Goal: Task Accomplishment & Management: Use online tool/utility

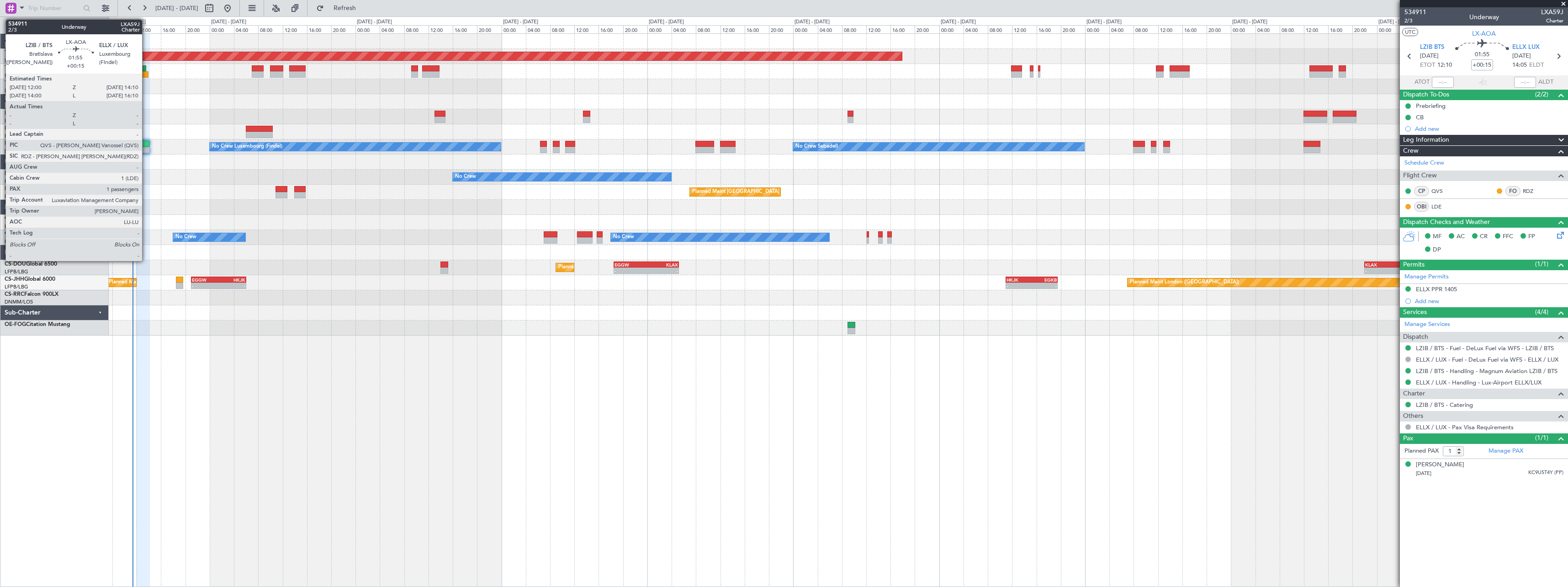
click at [146, 141] on div at bounding box center [143, 144] width 14 height 7
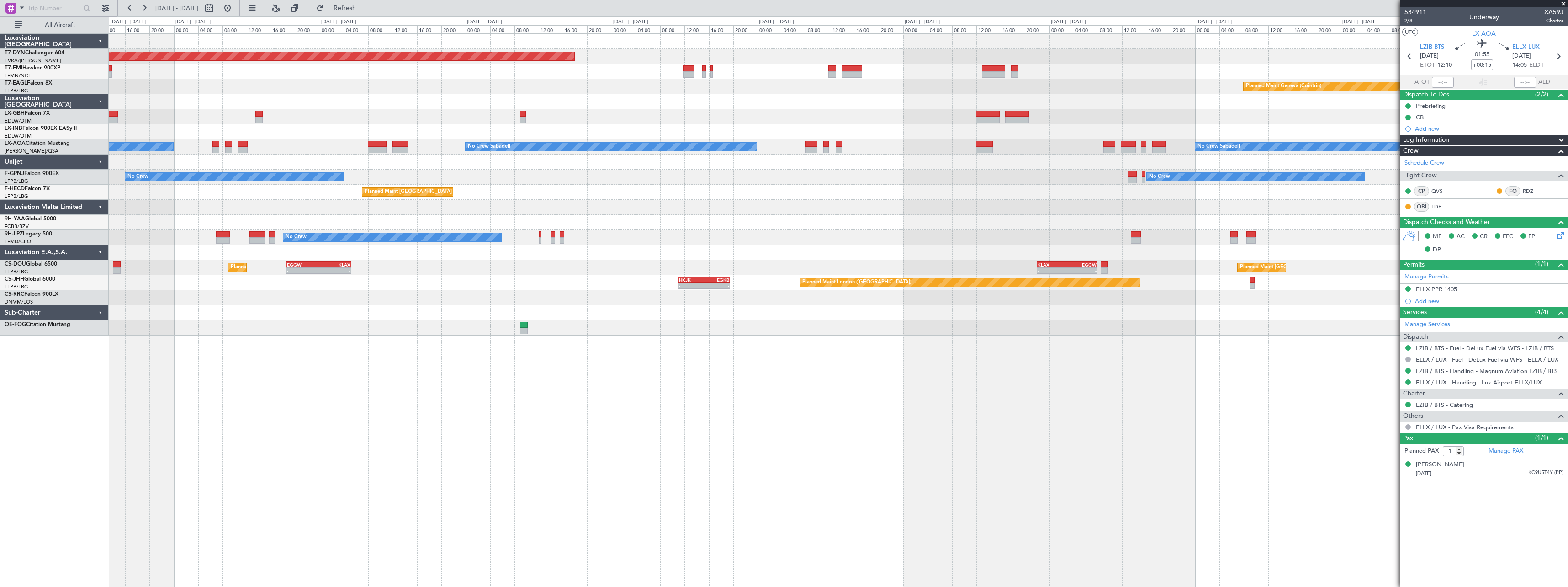
click at [45, 246] on div "Planned Maint [GEOGRAPHIC_DATA]-[GEOGRAPHIC_DATA] Planned Maint Geneva ([GEOGRA…" at bounding box center [784, 302] width 1568 height 570
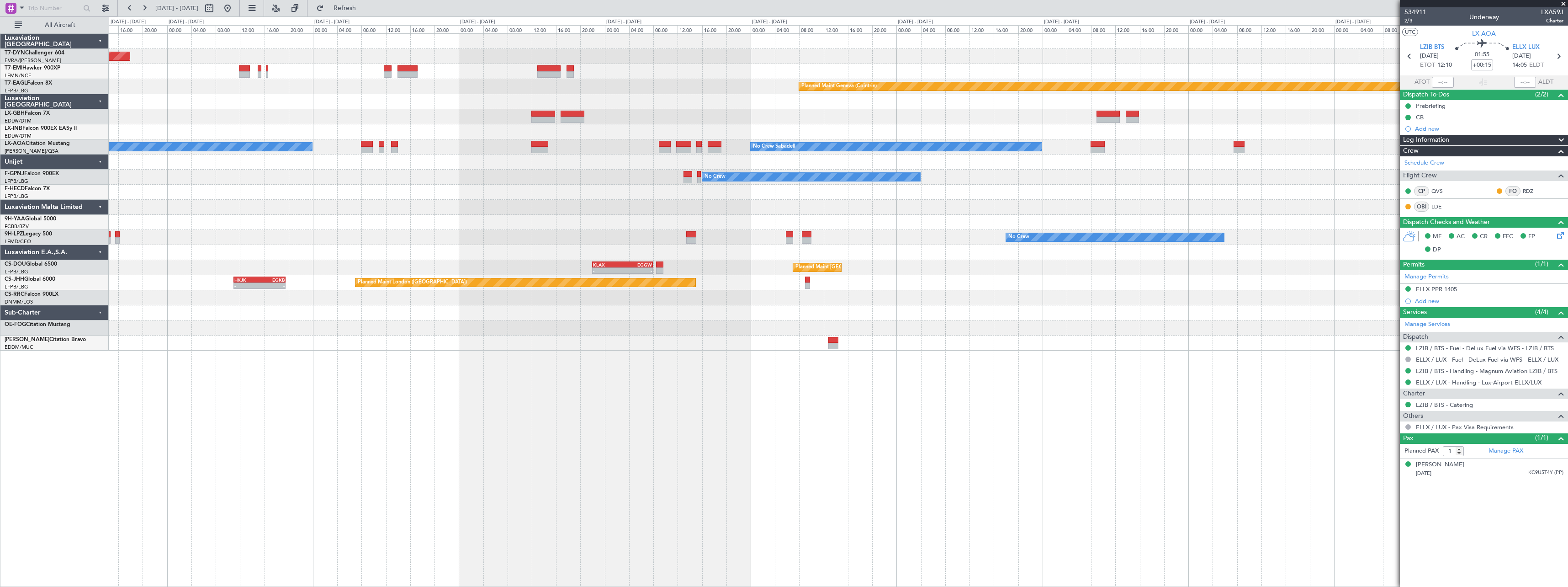
click at [366, 247] on div at bounding box center [838, 252] width 1459 height 15
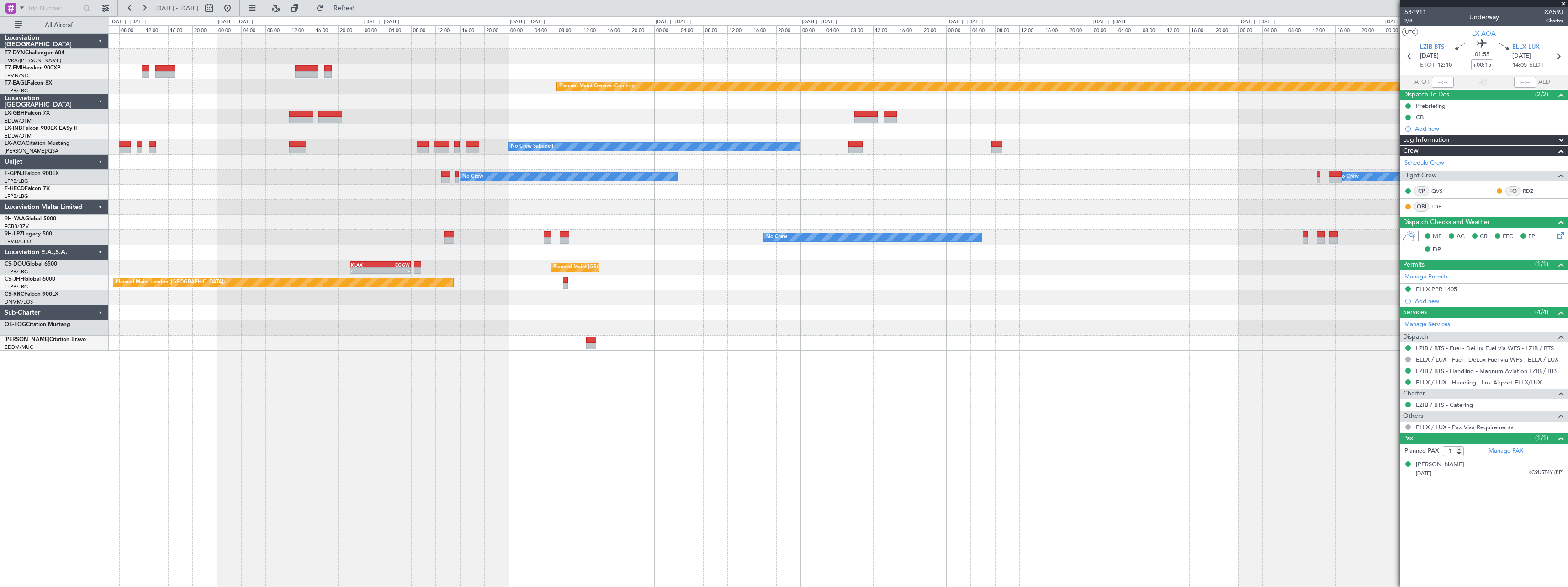
click at [434, 246] on div "Planned Maint [GEOGRAPHIC_DATA]-[GEOGRAPHIC_DATA] Planned Maint [PERSON_NAME] P…" at bounding box center [838, 192] width 1459 height 317
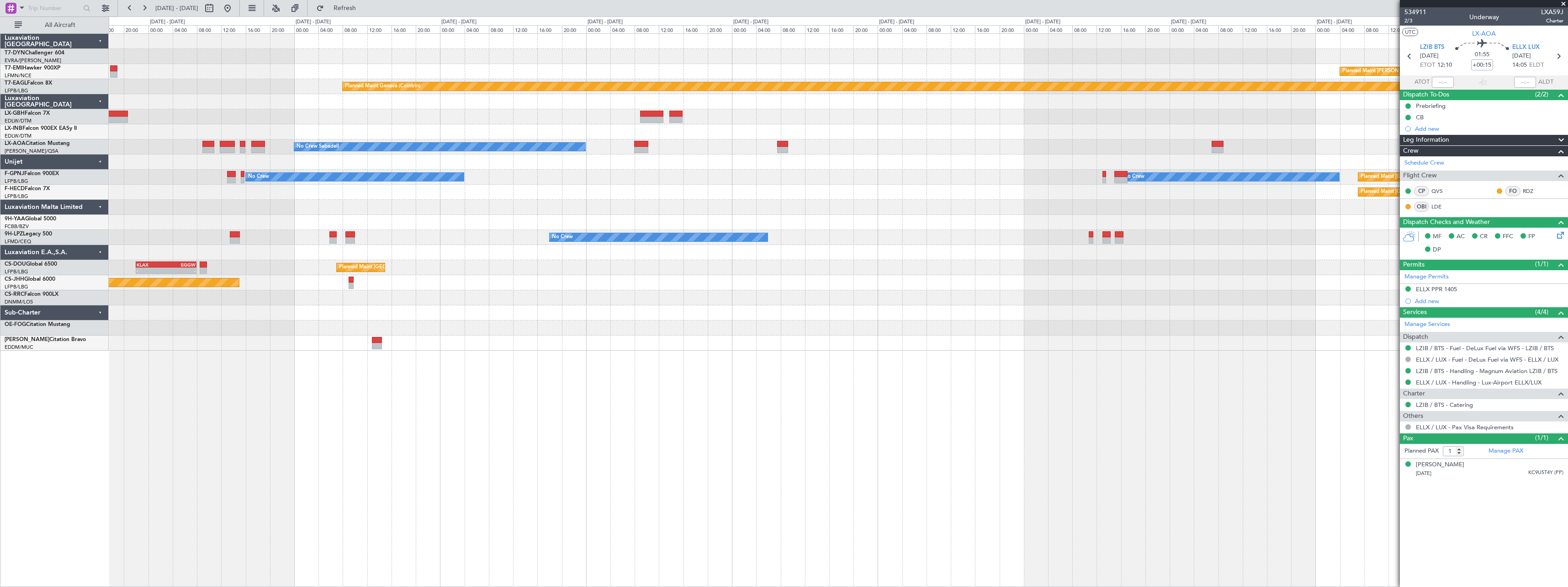
click at [492, 242] on div "No Crew No Crew" at bounding box center [838, 237] width 1459 height 15
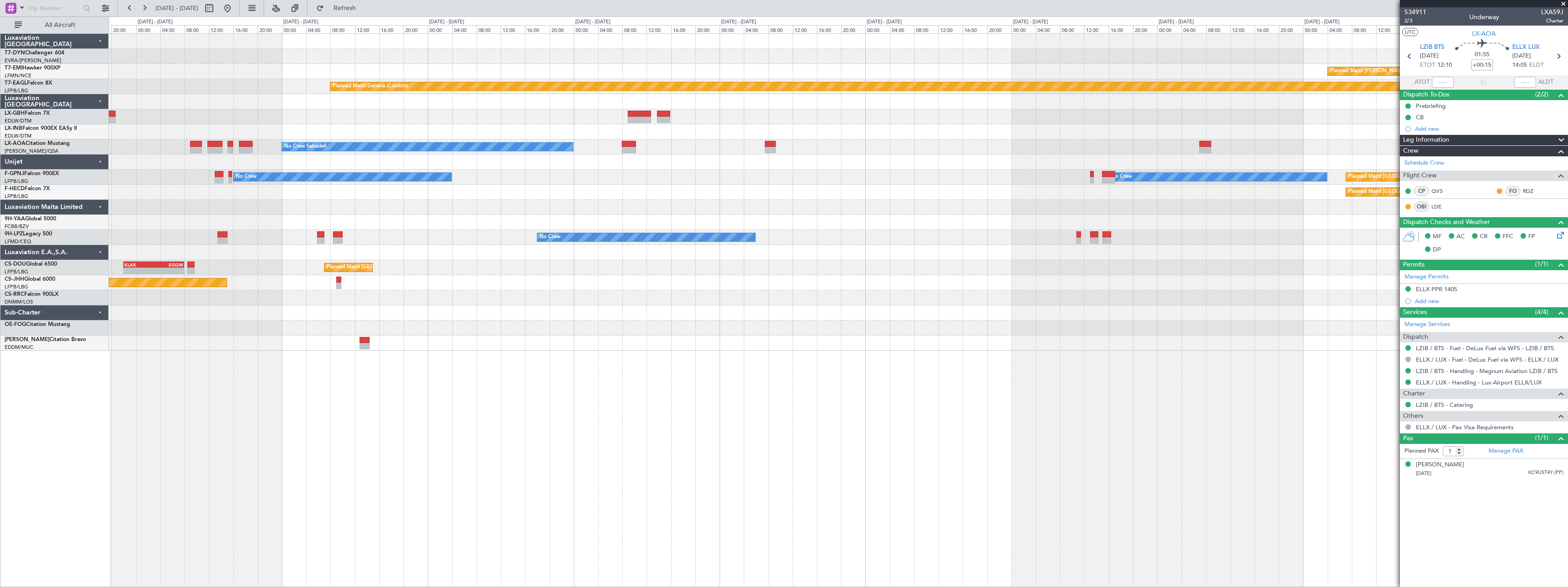
click at [720, 232] on div "No Crew No Crew" at bounding box center [838, 237] width 1459 height 15
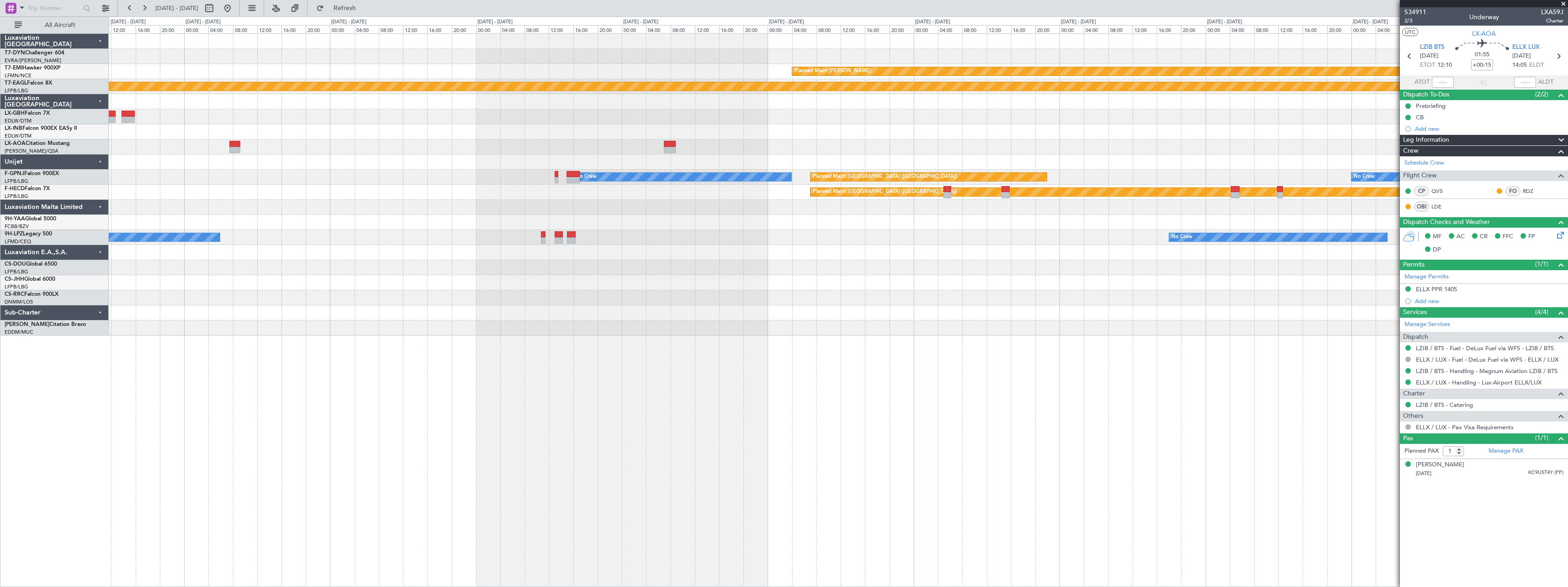
click at [432, 166] on div "Planned Maint [PERSON_NAME] Planned Maint Geneva ([GEOGRAPHIC_DATA]) No Crew No…" at bounding box center [838, 185] width 1459 height 302
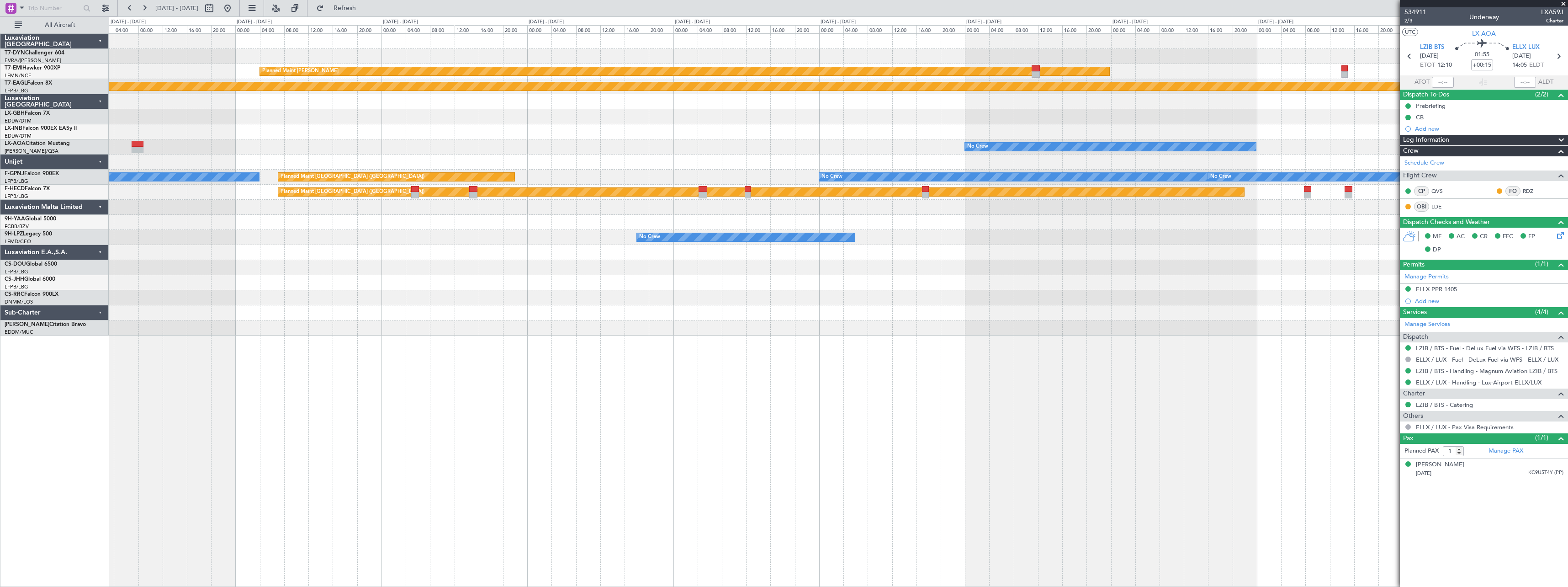
click at [439, 152] on div "Planned Maint [PERSON_NAME] Planned Maint Geneva ([GEOGRAPHIC_DATA]) No Crew Pl…" at bounding box center [838, 185] width 1459 height 302
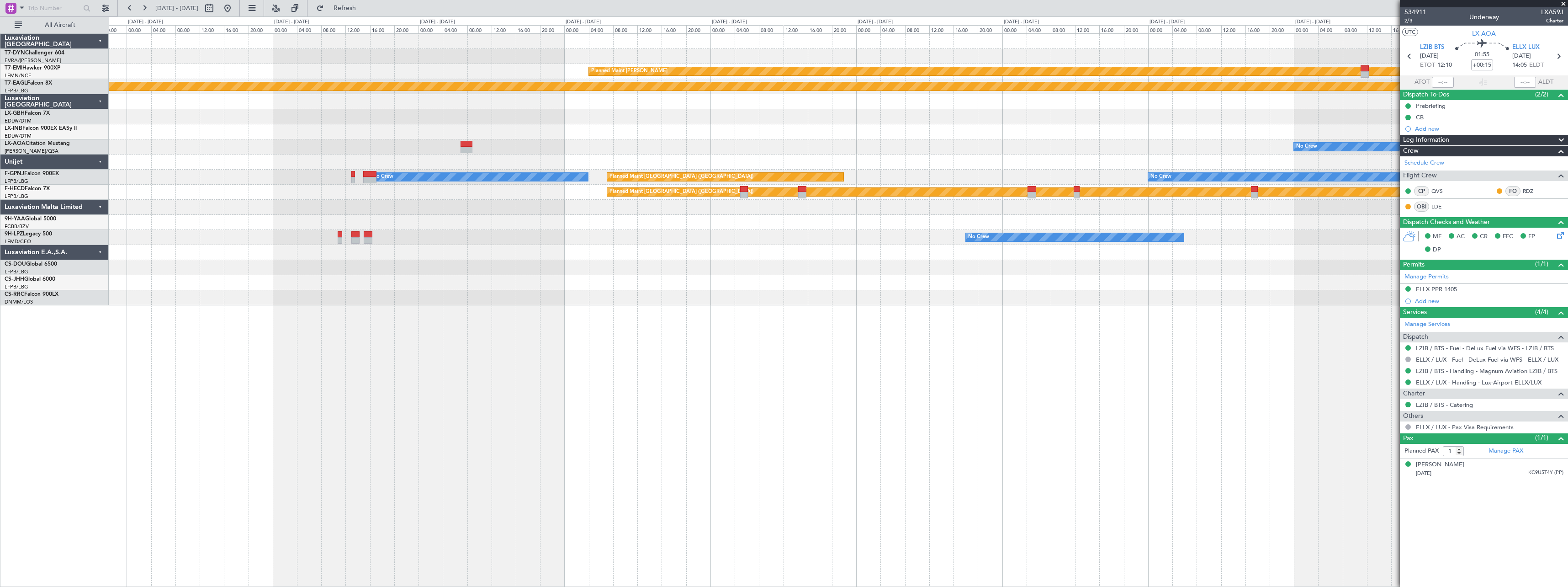
click at [707, 231] on div "No Crew No Crew" at bounding box center [838, 237] width 1459 height 15
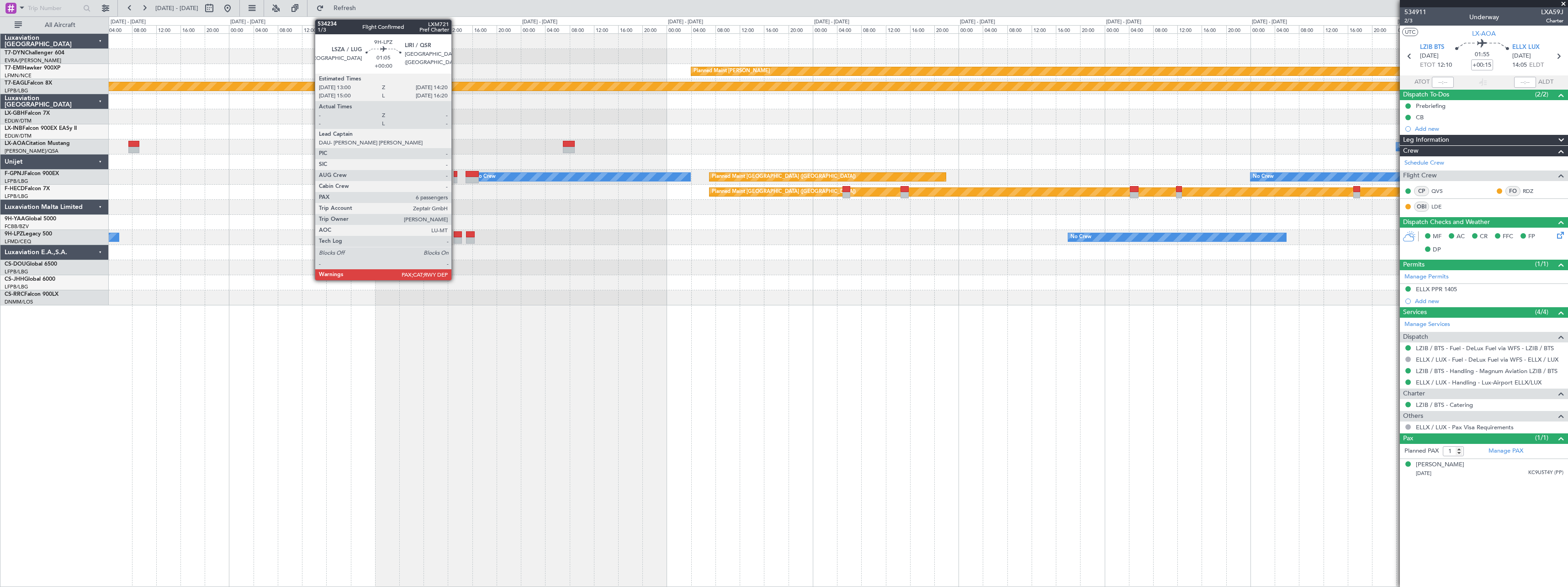
click at [456, 238] on div at bounding box center [458, 240] width 8 height 7
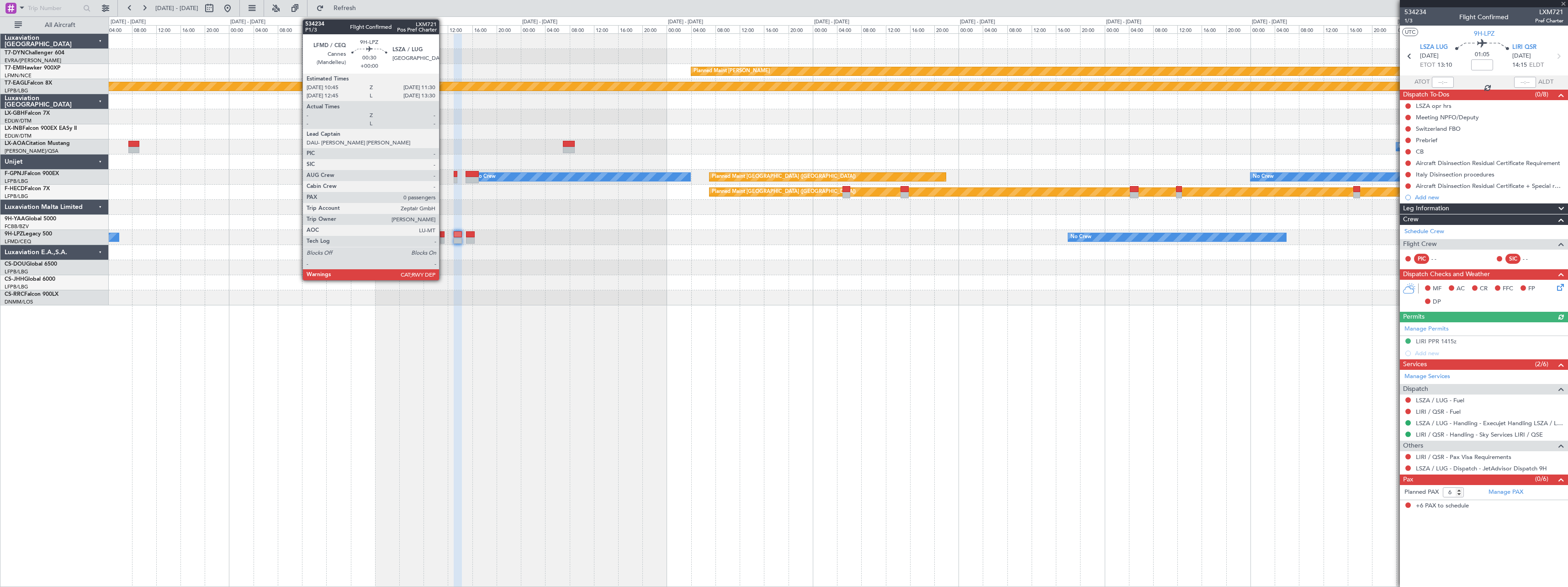
click at [443, 235] on div at bounding box center [442, 234] width 5 height 7
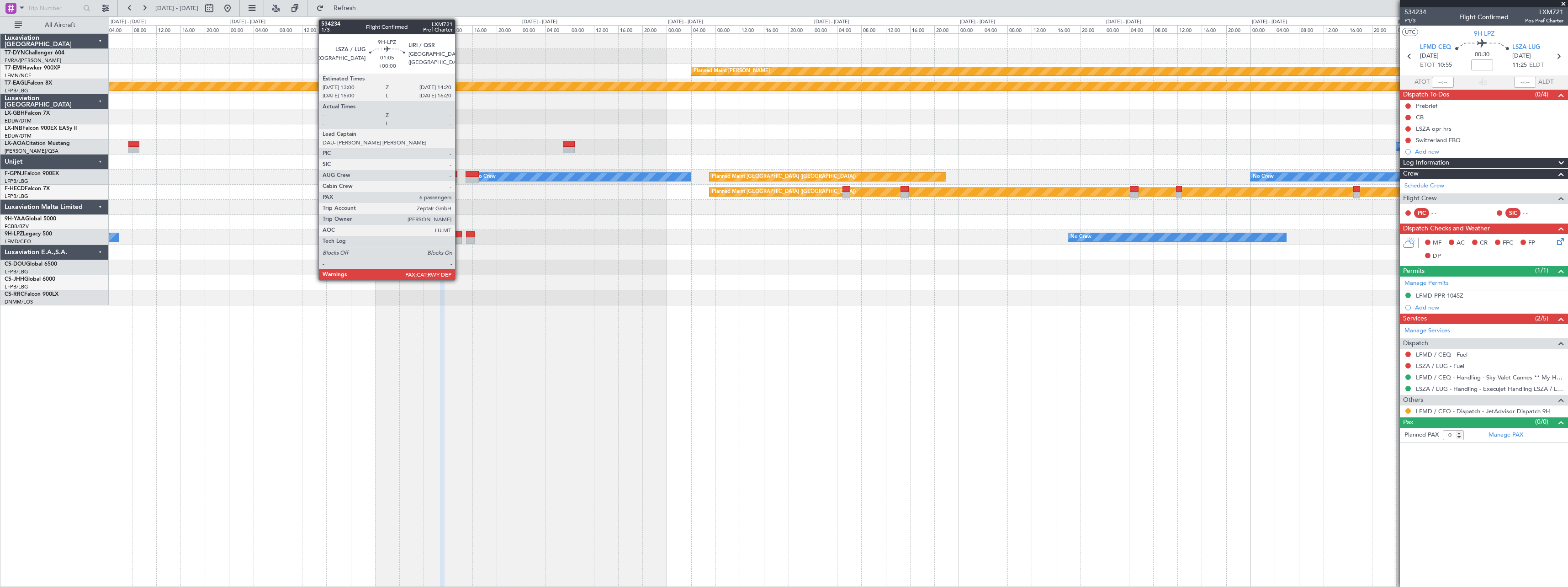
click at [460, 235] on div at bounding box center [458, 234] width 8 height 7
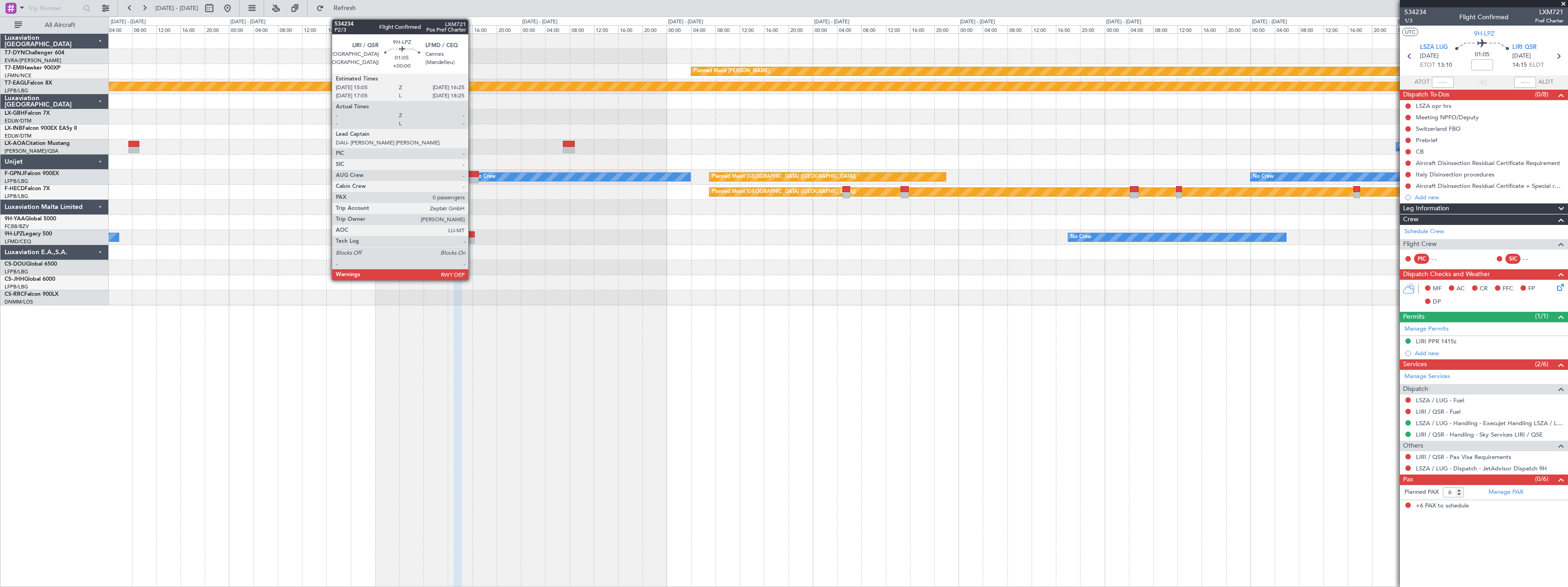
click at [472, 235] on div at bounding box center [470, 234] width 8 height 7
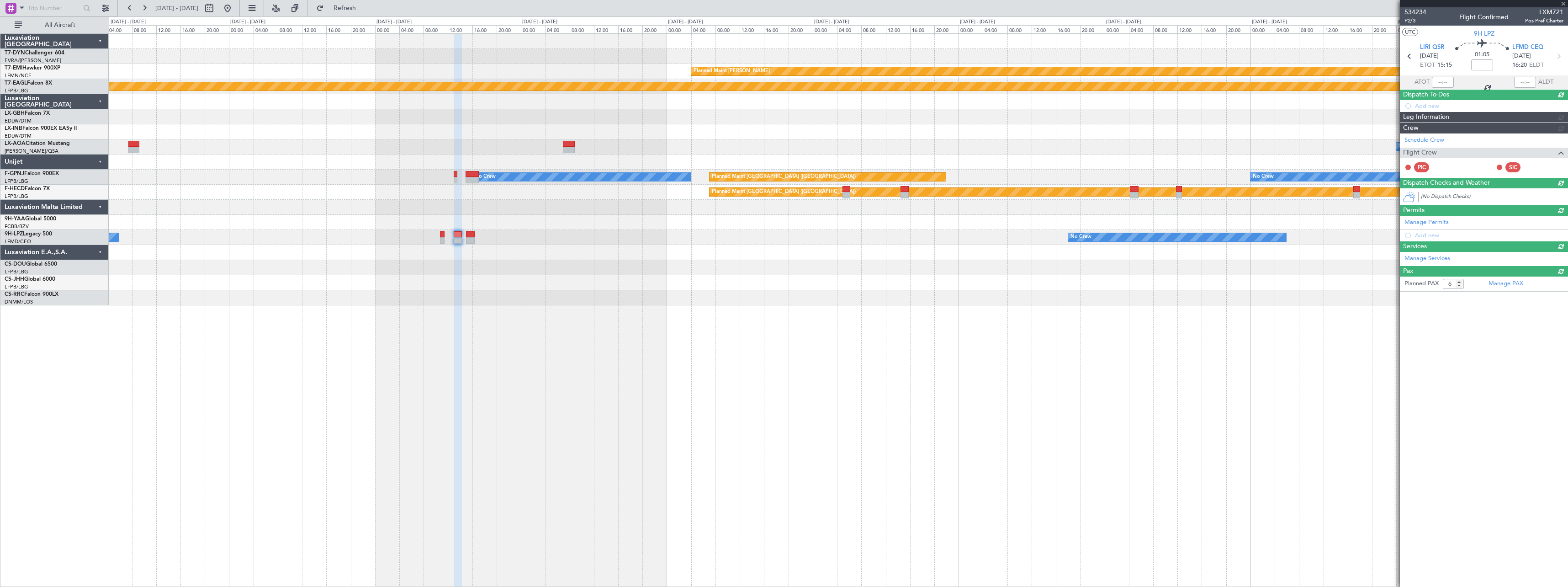
type input "0"
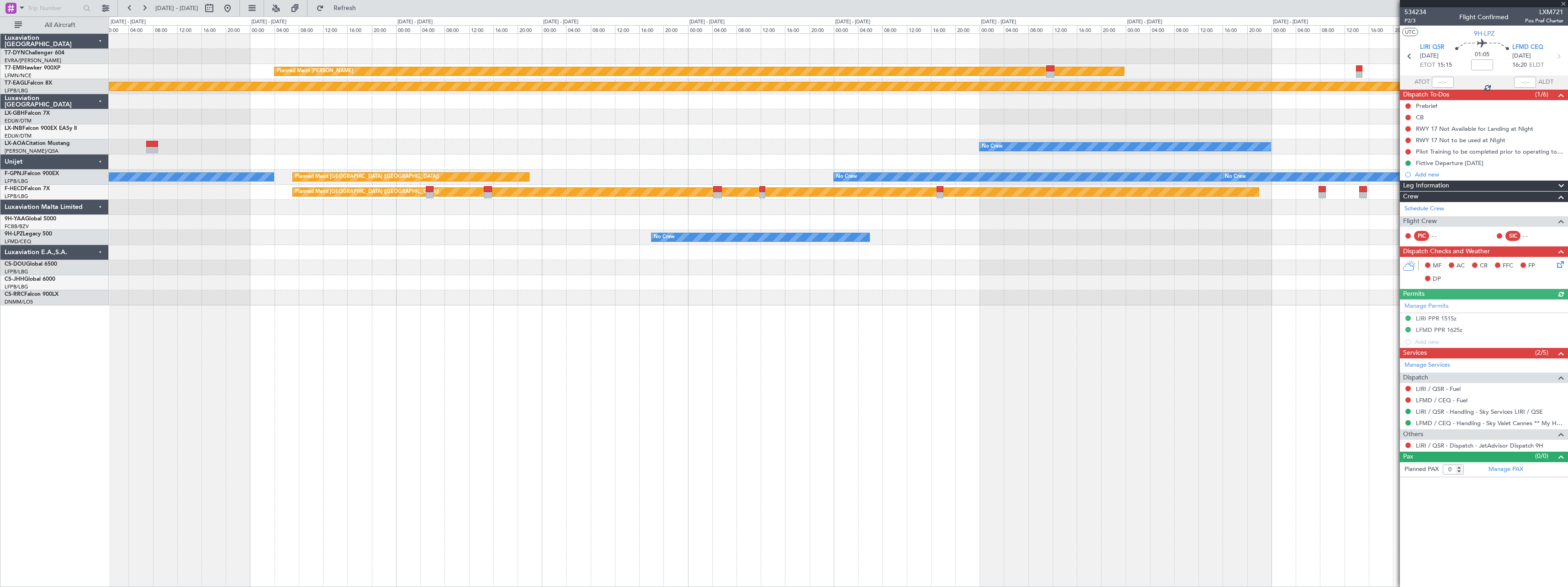
click at [320, 248] on div "Planned Maint [PERSON_NAME] Planned Maint Geneva ([GEOGRAPHIC_DATA]) No Crew Pl…" at bounding box center [838, 170] width 1459 height 271
click at [303, 254] on div "Planned Maint [PERSON_NAME] Planned Maint Geneva ([GEOGRAPHIC_DATA]) No Crew Pl…" at bounding box center [838, 170] width 1459 height 271
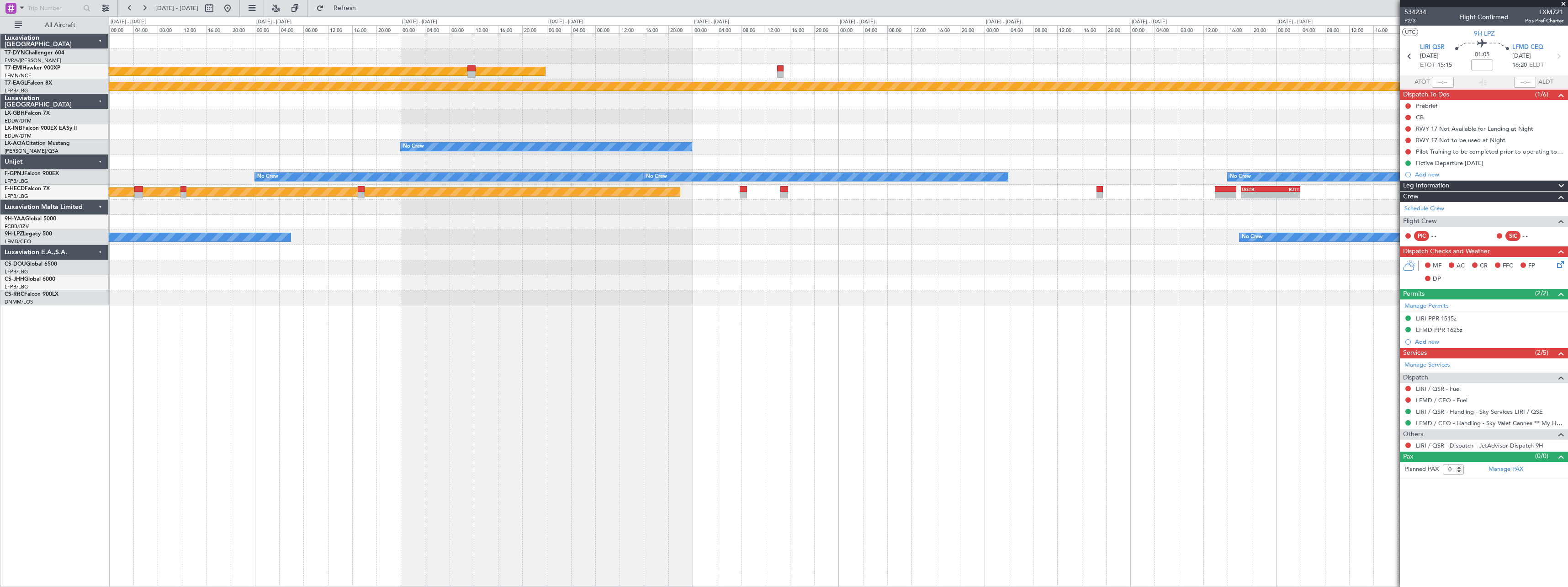
click at [352, 268] on div "Planned Maint [PERSON_NAME] Planned Maint Geneva ([GEOGRAPHIC_DATA]) No Crew No…" at bounding box center [838, 170] width 1459 height 271
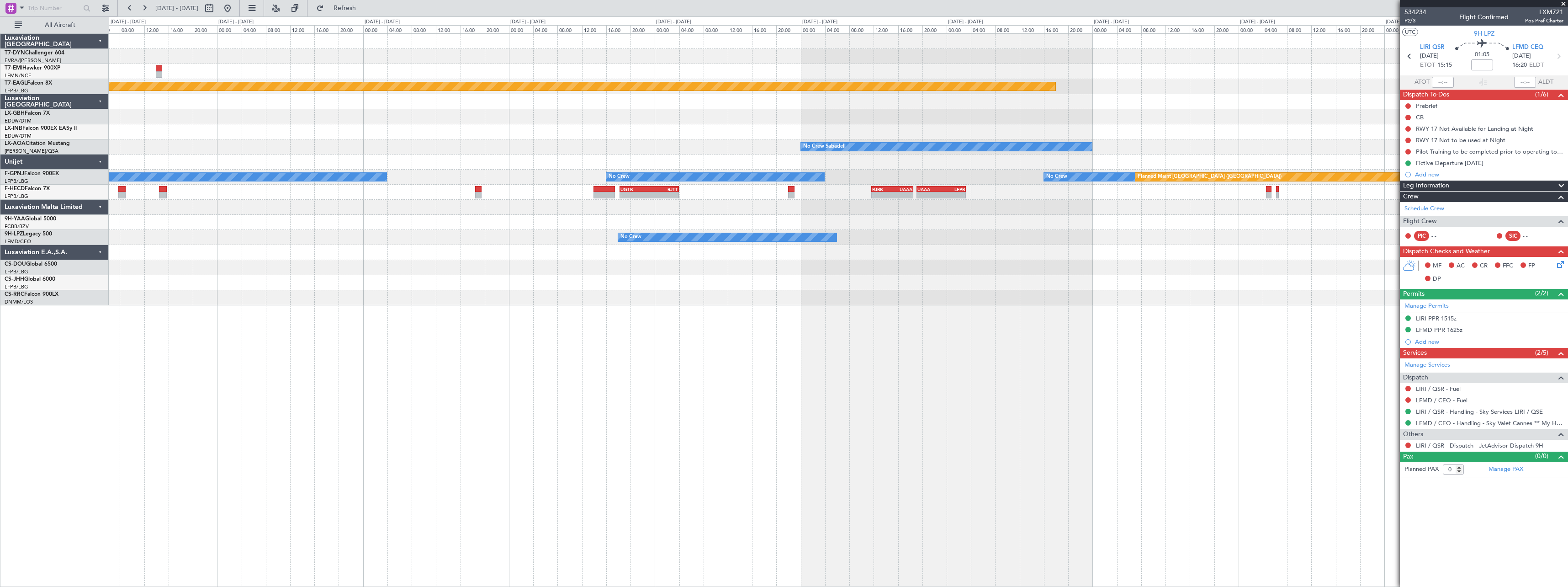
click at [424, 254] on div "Planned Maint [PERSON_NAME] Planned Maint Geneva ([GEOGRAPHIC_DATA]) No Crew Sa…" at bounding box center [838, 170] width 1459 height 271
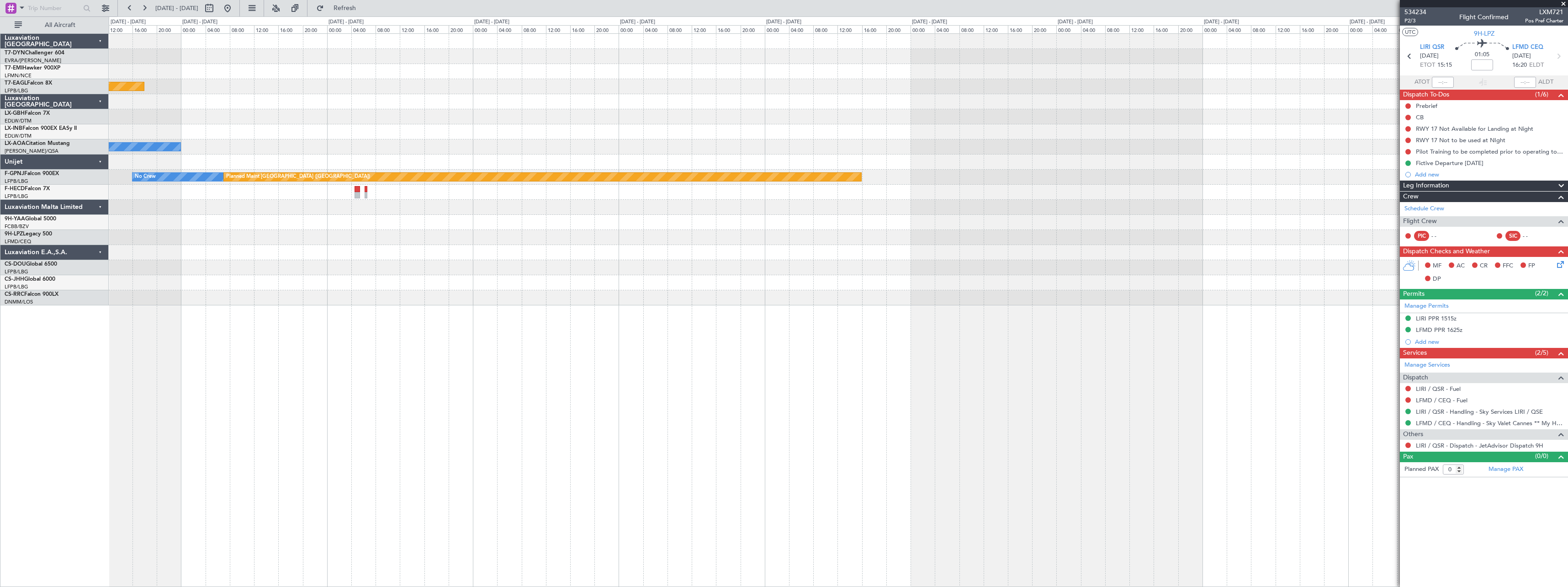
click at [535, 260] on div "Planned Maint Geneva (Cointrin) No Crew Sabadell No Crew Planned Maint [GEOGRAP…" at bounding box center [838, 170] width 1459 height 271
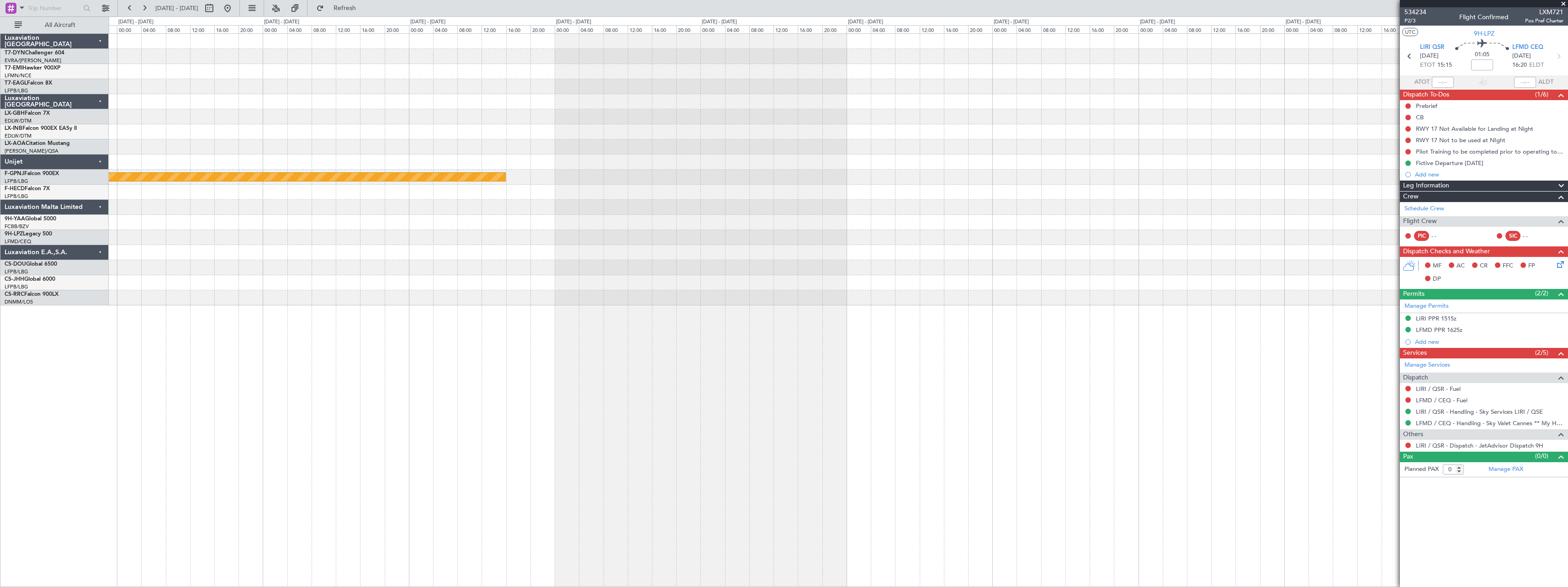
click at [496, 270] on div "Planned Maint Geneva (Cointrin) No Crew Sabadell Planned Maint [GEOGRAPHIC_DATA…" at bounding box center [838, 170] width 1459 height 271
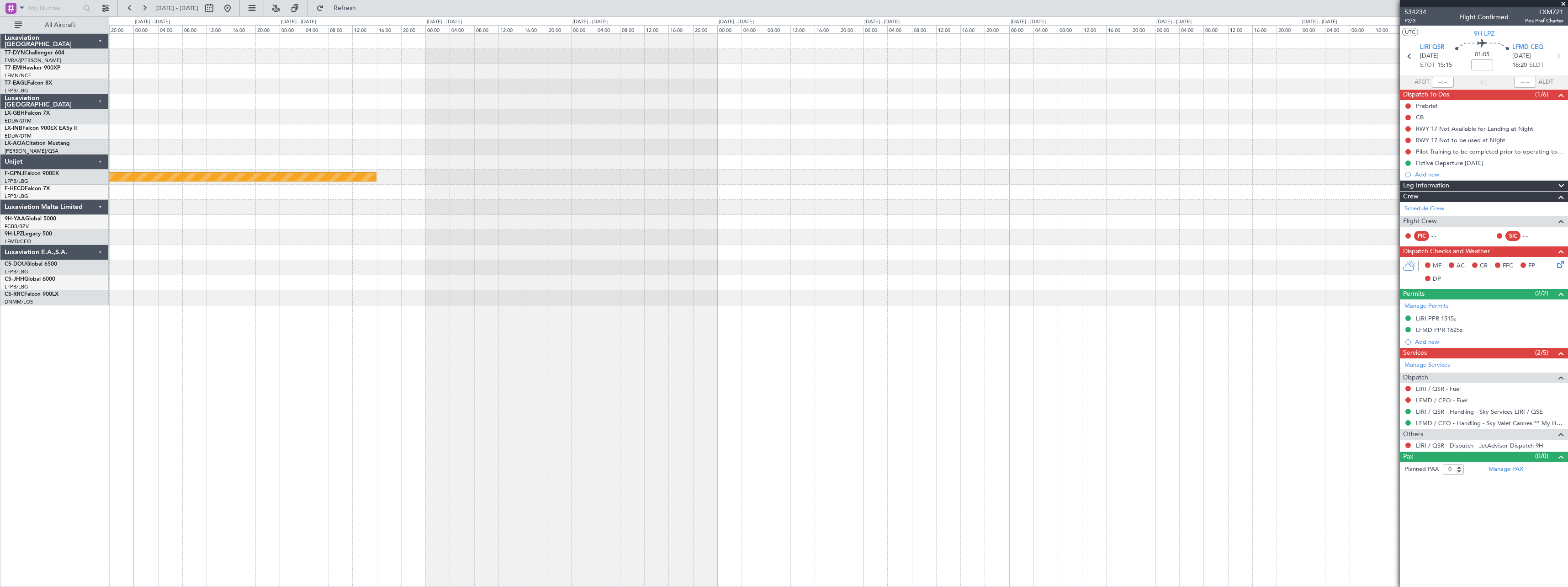
click at [475, 282] on div "Planned Maint [GEOGRAPHIC_DATA] ([GEOGRAPHIC_DATA]) No Crew" at bounding box center [838, 170] width 1459 height 271
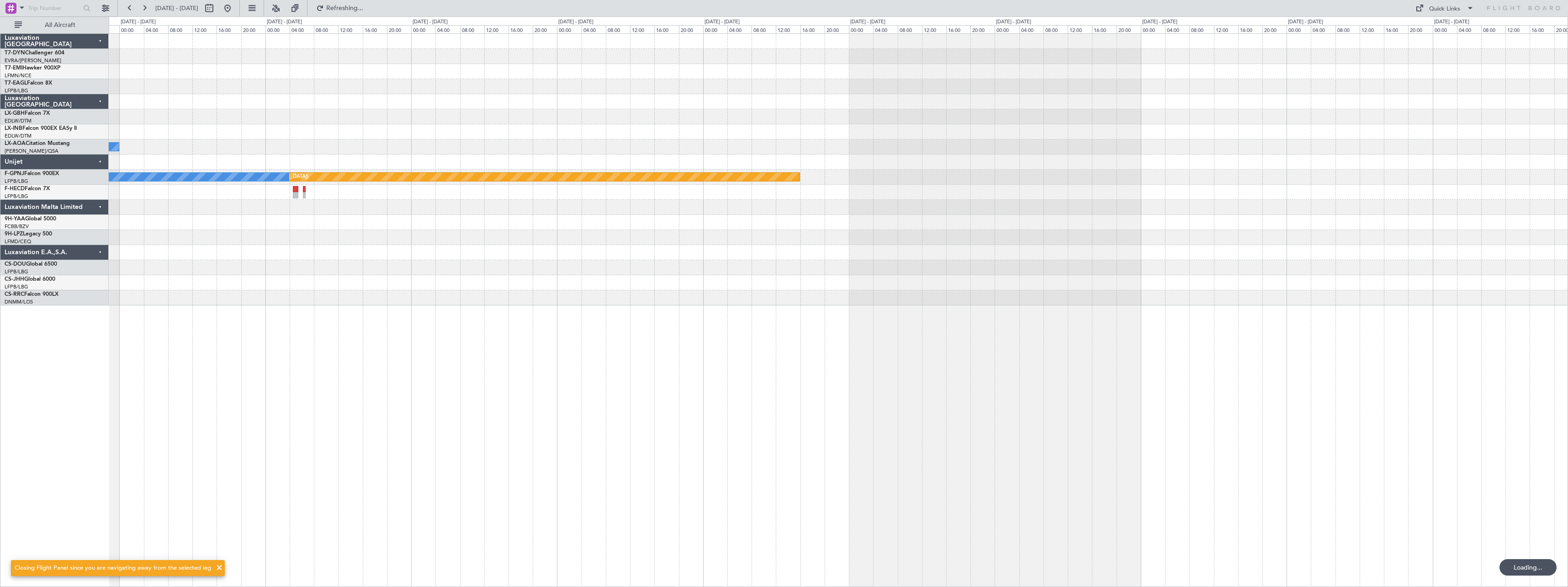
click at [973, 266] on div at bounding box center [838, 267] width 1459 height 15
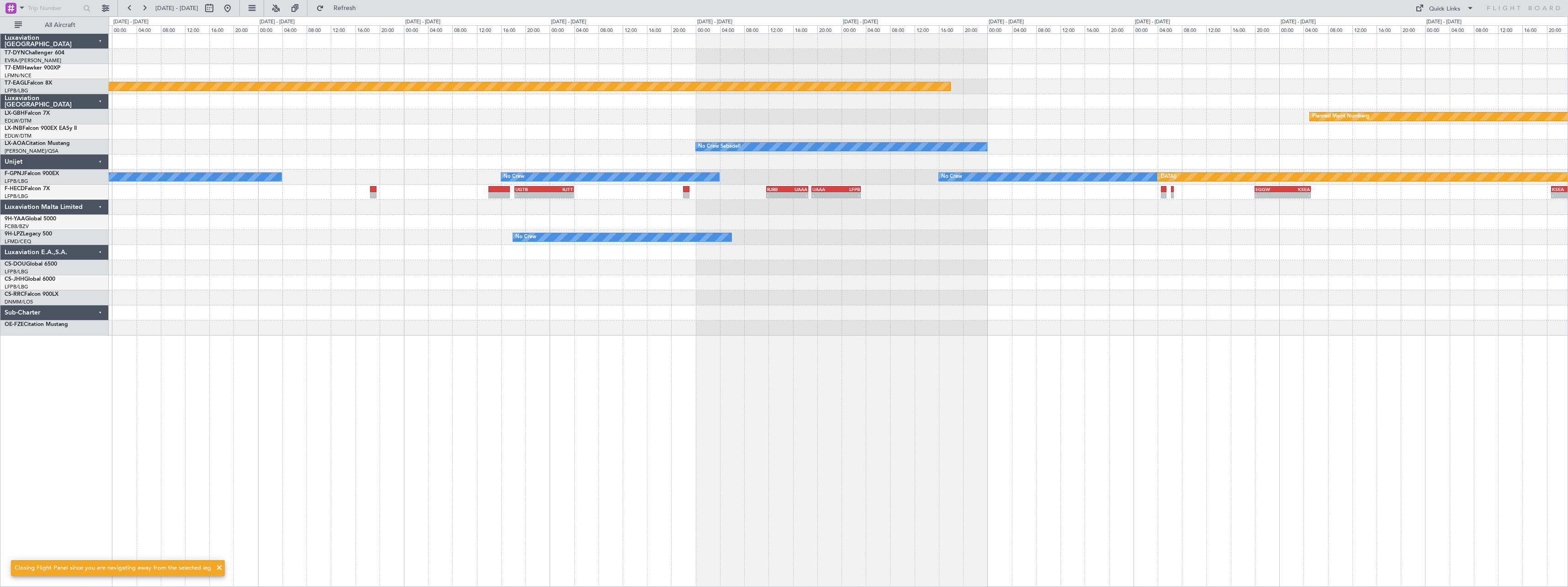
click at [1050, 253] on div at bounding box center [838, 252] width 1459 height 15
click at [807, 267] on div at bounding box center [838, 267] width 1459 height 15
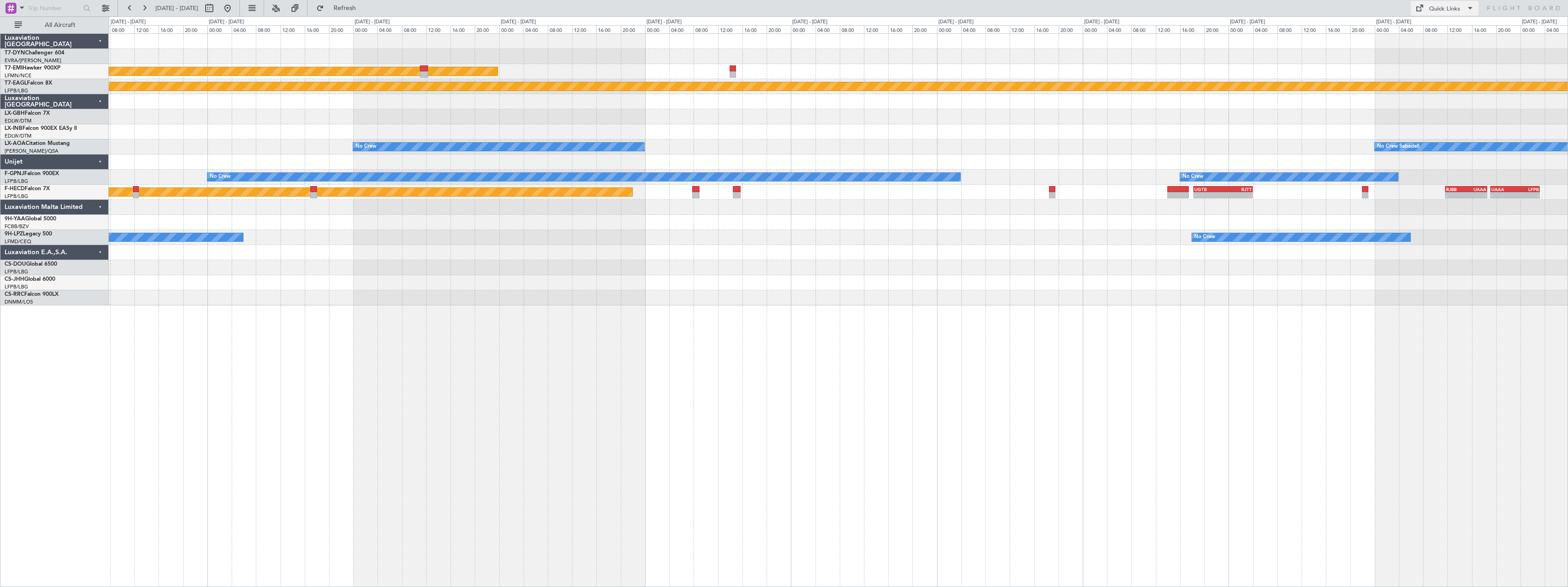
click at [1471, 7] on span at bounding box center [1470, 8] width 11 height 11
click at [1465, 2] on div at bounding box center [784, 293] width 1568 height 587
click at [1458, 6] on div "Quick Links" at bounding box center [1446, 9] width 31 height 9
click at [1433, 31] on button "Trip Builder" at bounding box center [1446, 30] width 69 height 22
click at [355, 8] on span "Refresh" at bounding box center [344, 8] width 38 height 7
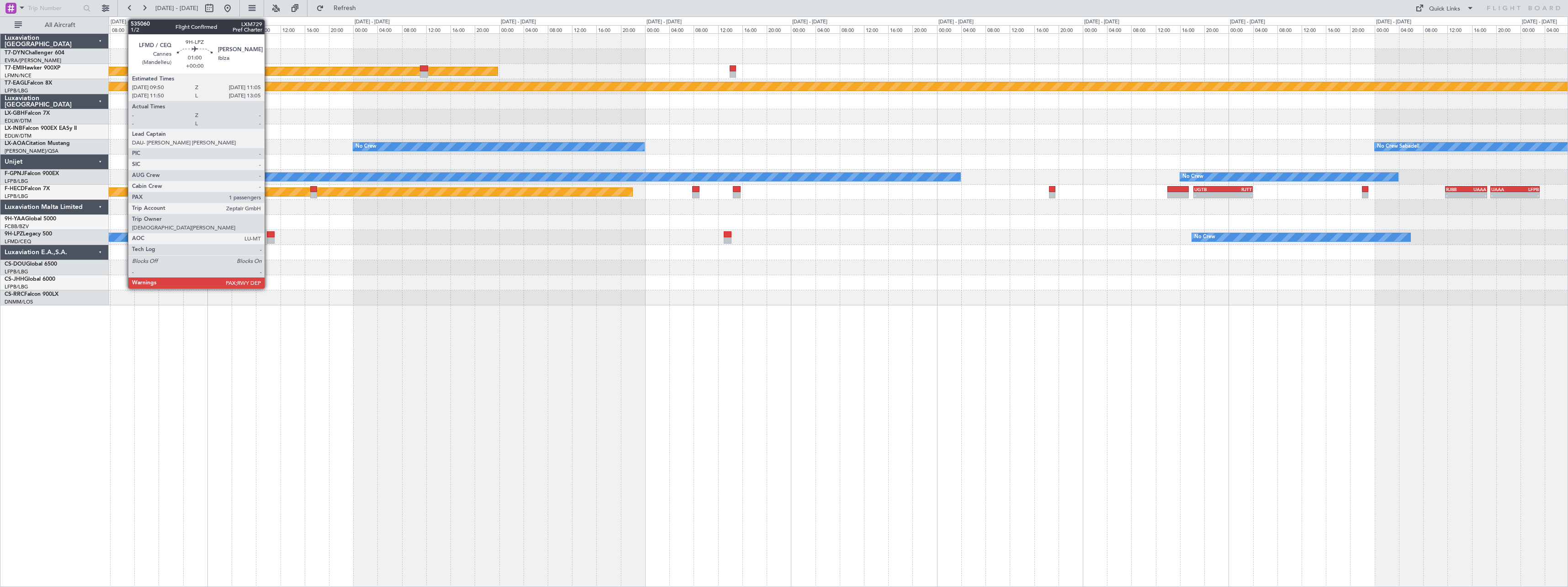
click at [269, 236] on div at bounding box center [270, 234] width 8 height 7
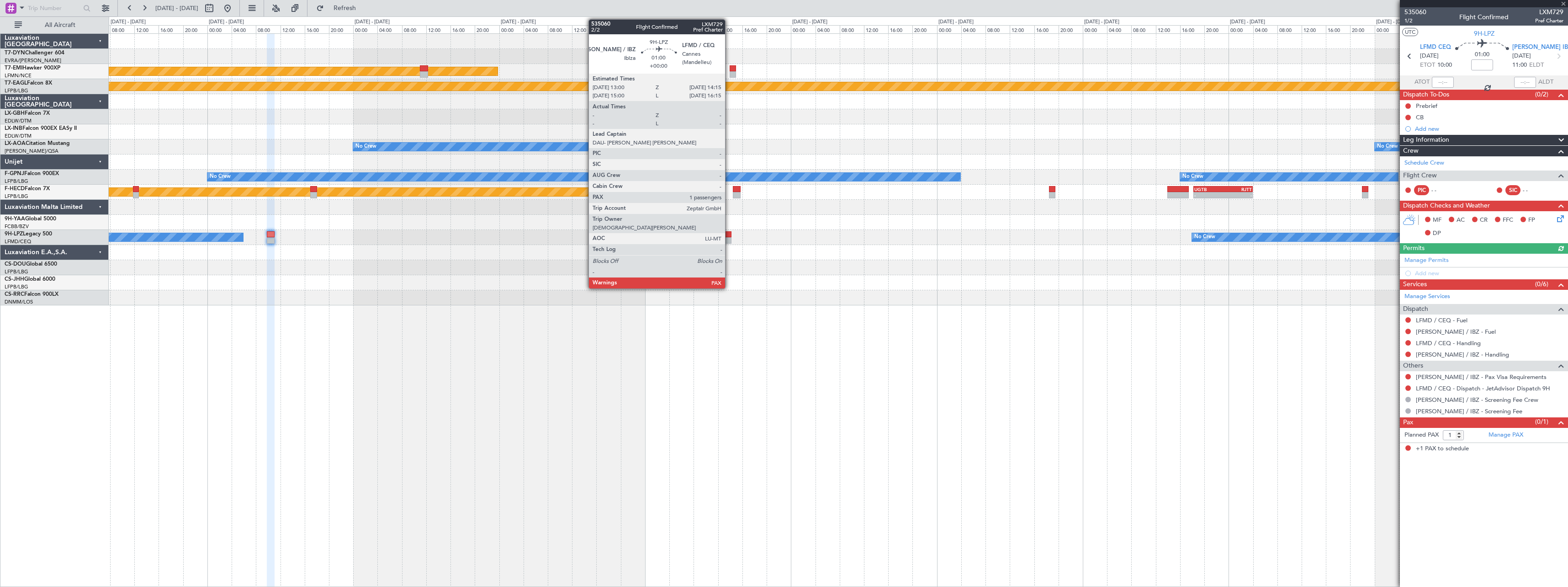
click at [729, 235] on div at bounding box center [728, 234] width 8 height 7
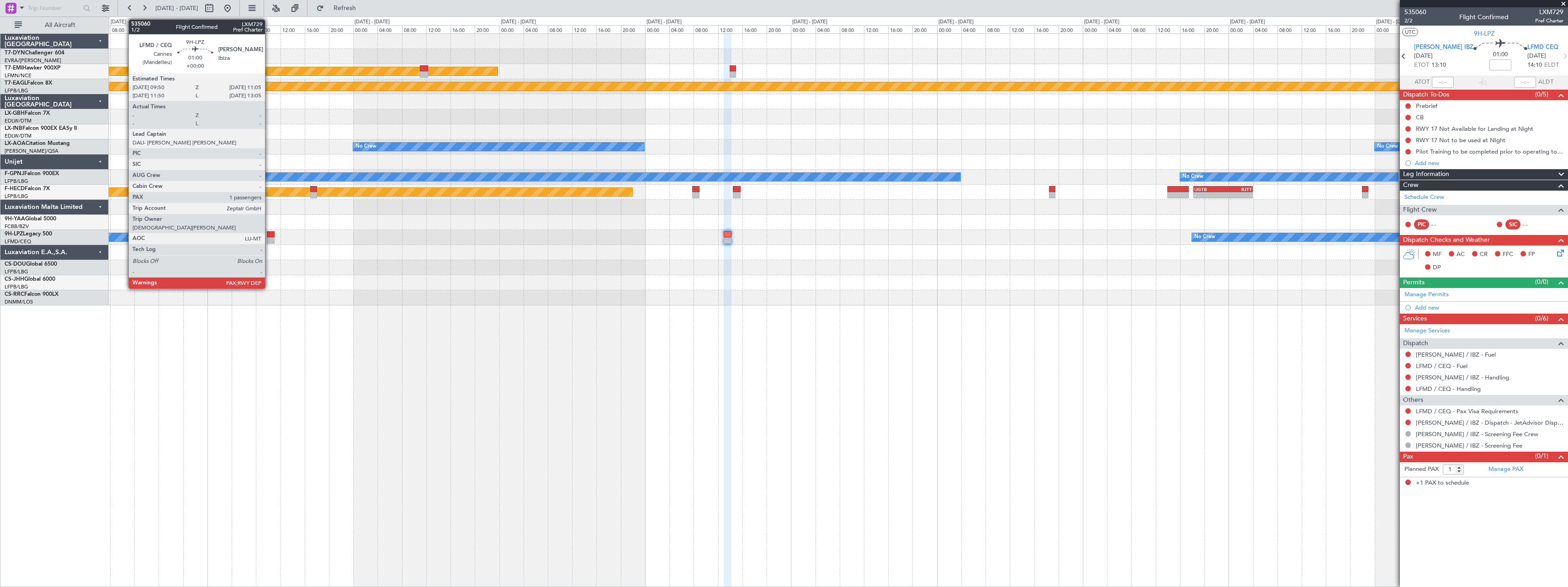
click at [270, 232] on div at bounding box center [270, 234] width 8 height 7
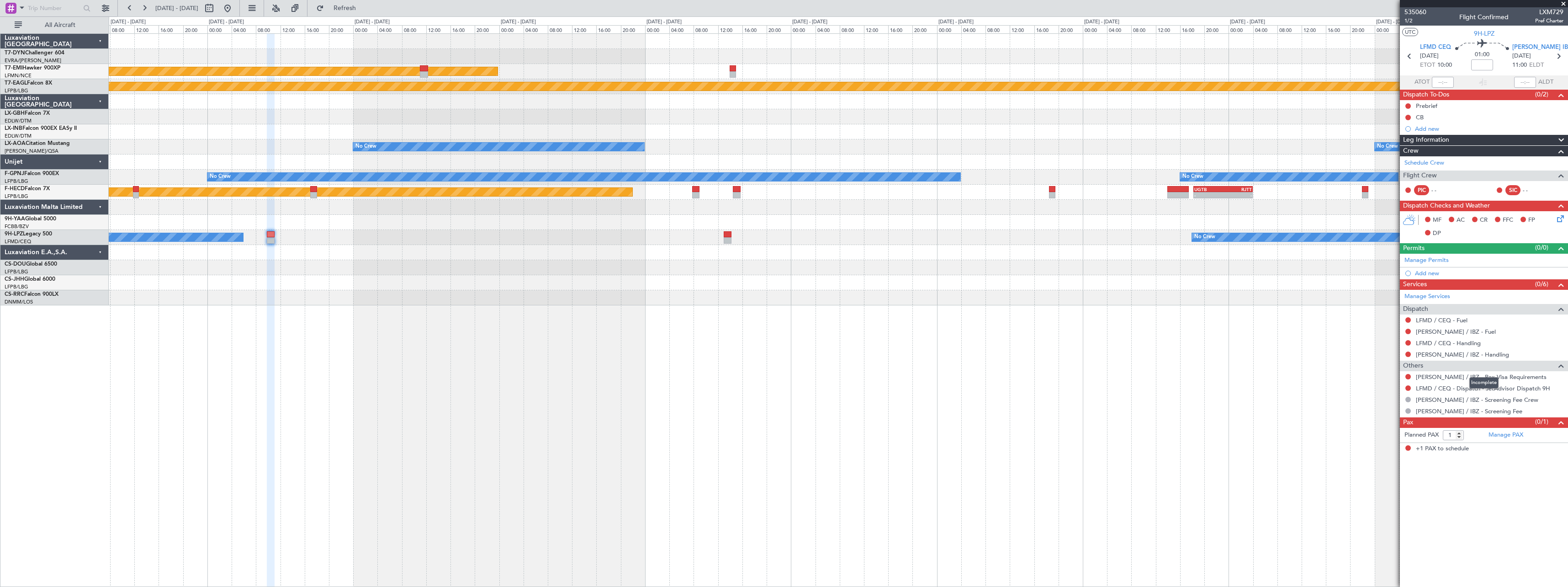
click at [1560, 366] on span at bounding box center [1561, 365] width 11 height 11
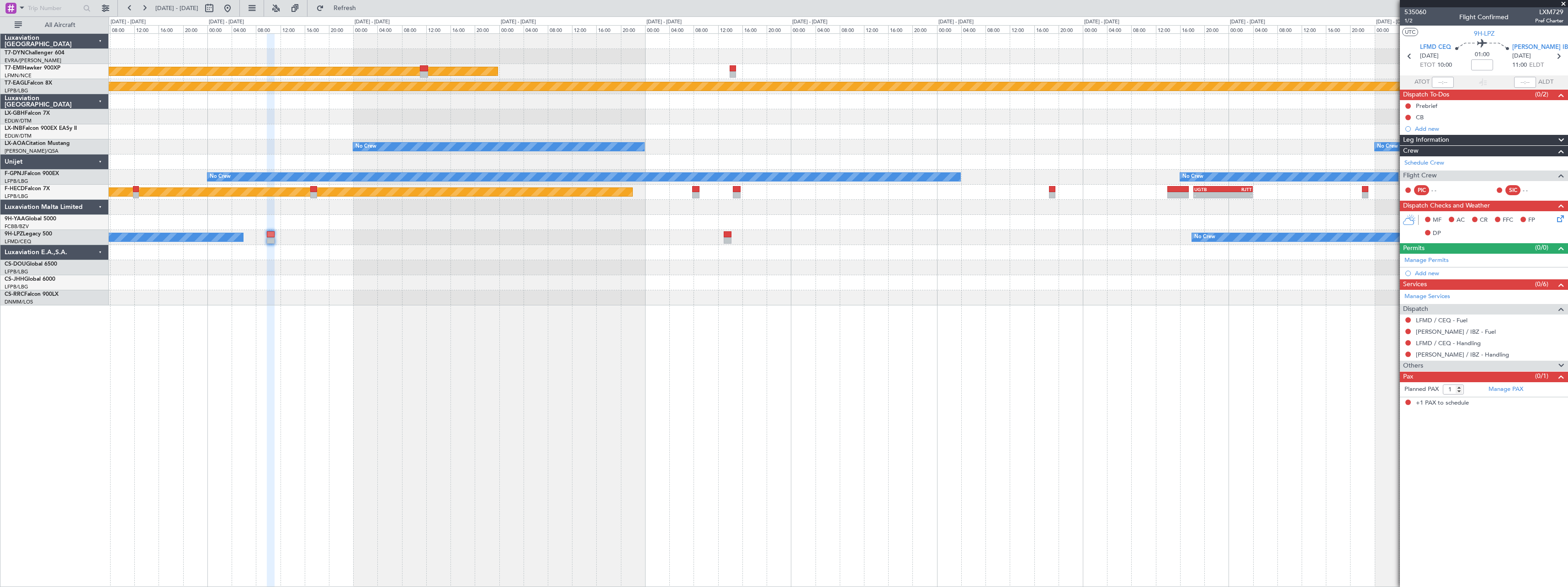
click at [1560, 366] on span at bounding box center [1561, 365] width 11 height 11
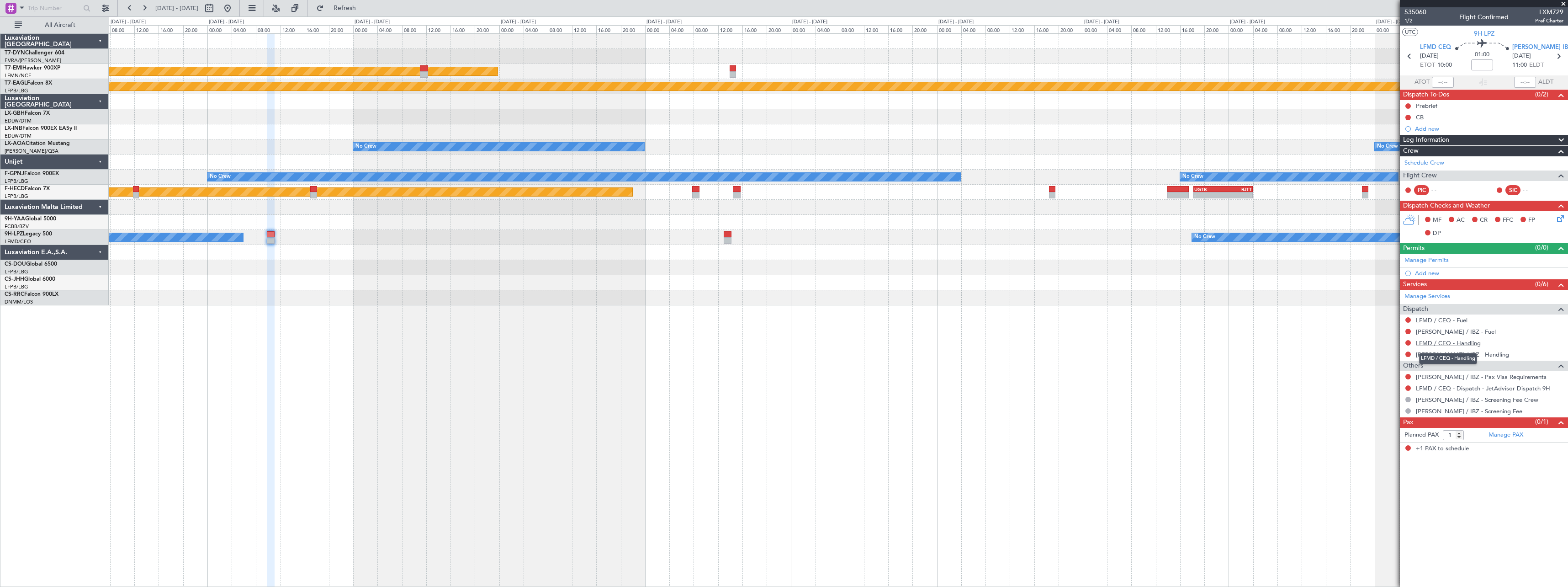
click at [1478, 339] on link "LFMD / CEQ - Handling" at bounding box center [1448, 343] width 65 height 8
click at [1460, 352] on link "[PERSON_NAME] / IBZ - Handling" at bounding box center [1462, 355] width 93 height 8
click at [365, 12] on span "Refresh" at bounding box center [344, 8] width 38 height 7
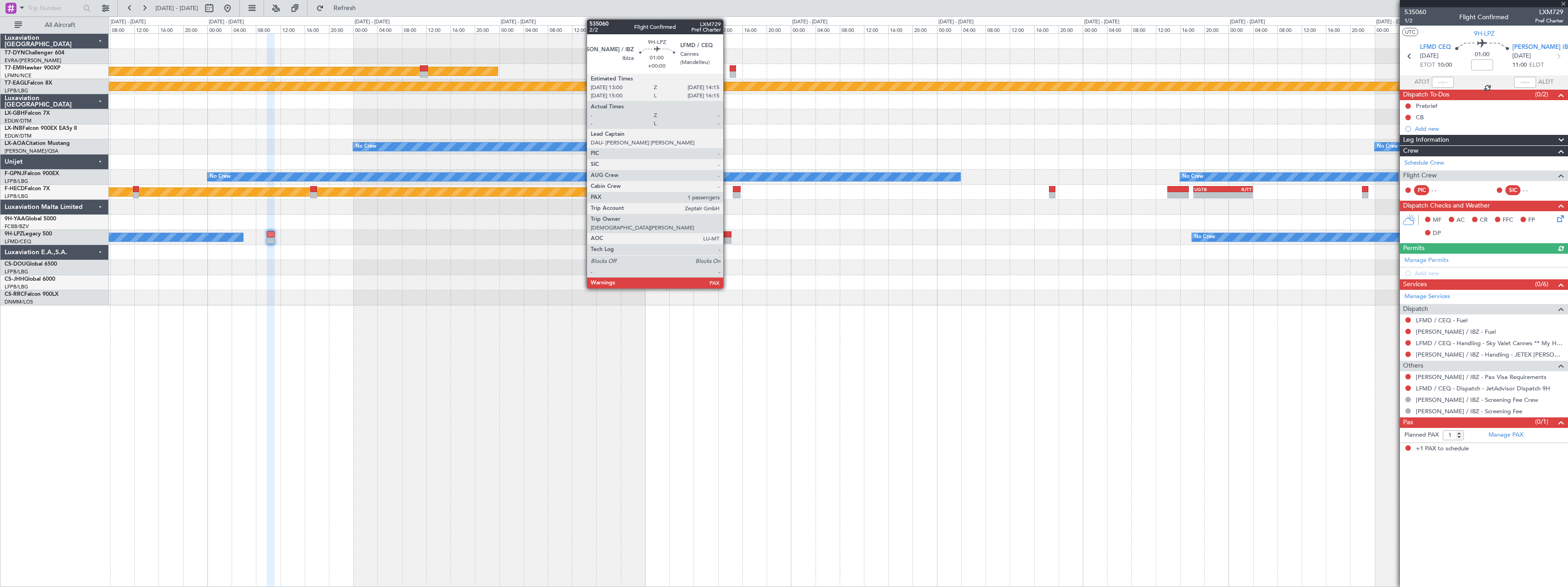
click at [727, 240] on div at bounding box center [728, 240] width 8 height 7
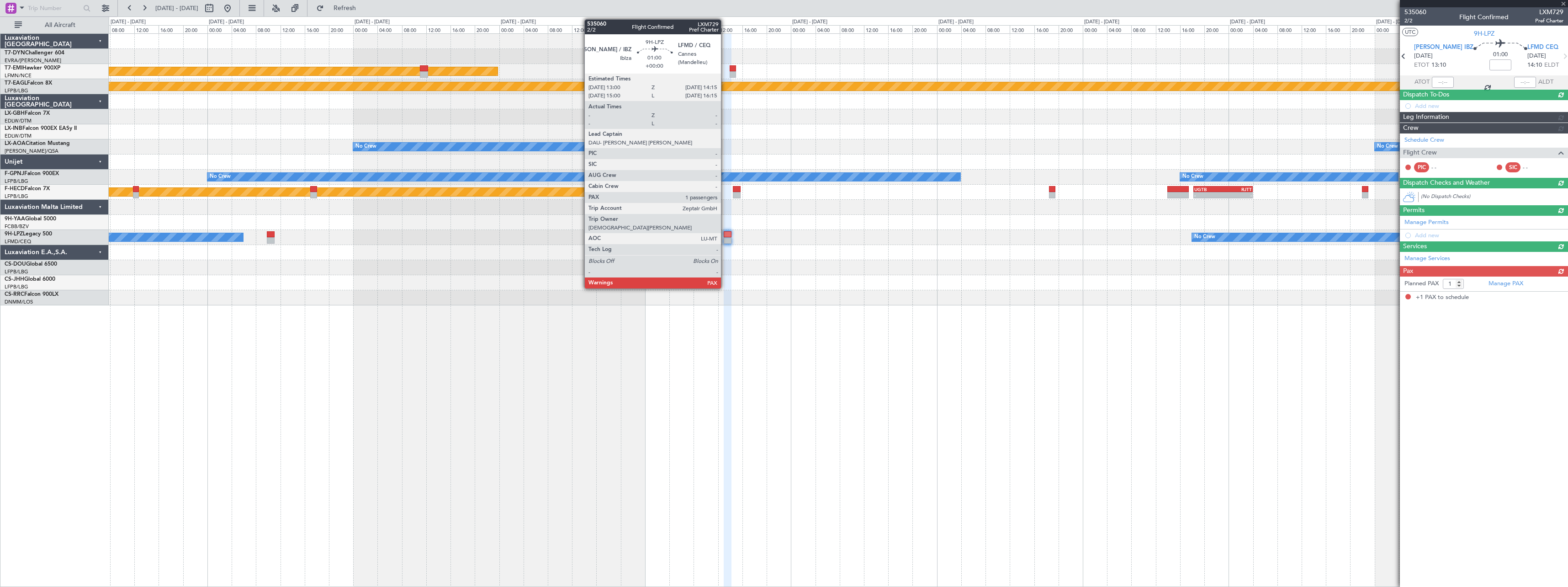
click at [725, 236] on div at bounding box center [728, 234] width 8 height 7
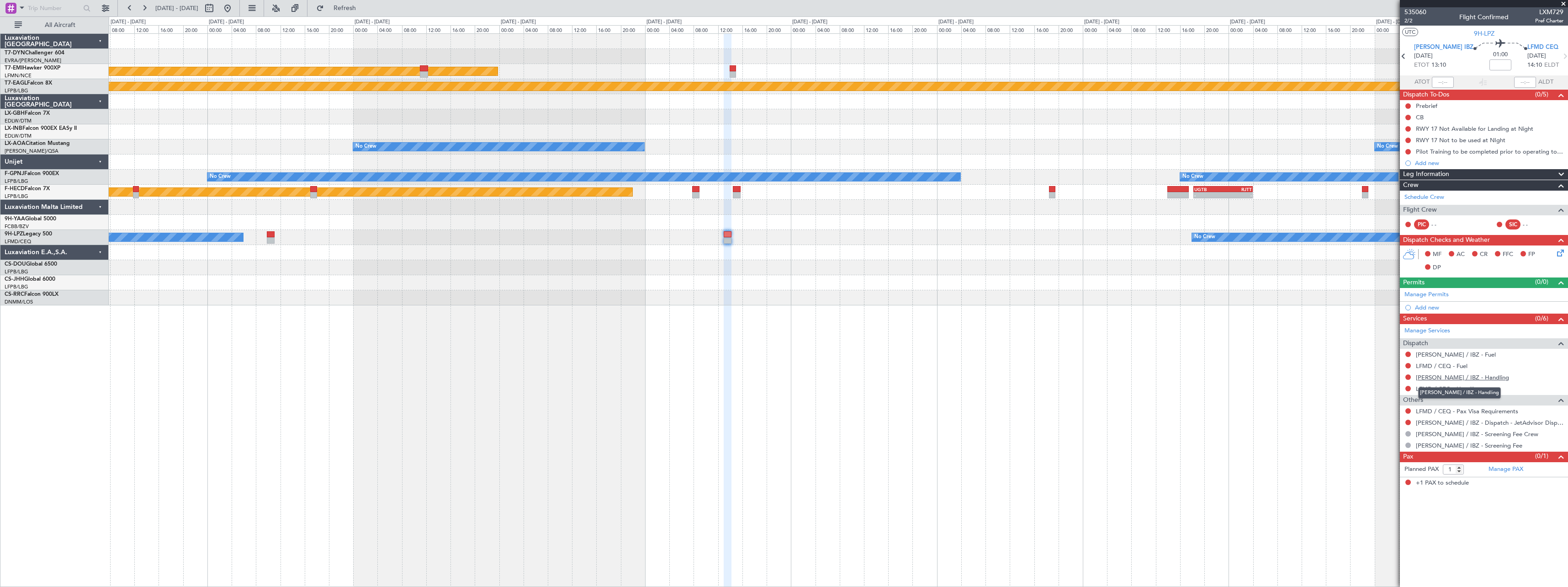
click at [1460, 378] on link "[PERSON_NAME] / IBZ - Handling" at bounding box center [1462, 377] width 93 height 8
click at [365, 7] on span "Refresh" at bounding box center [344, 8] width 38 height 7
click at [1477, 389] on link "LFMD / CEQ - Handling" at bounding box center [1448, 389] width 65 height 8
click at [356, 0] on fb-refresh-button "Refresh" at bounding box center [339, 8] width 64 height 17
click at [359, 5] on span "Refresh" at bounding box center [344, 8] width 38 height 7
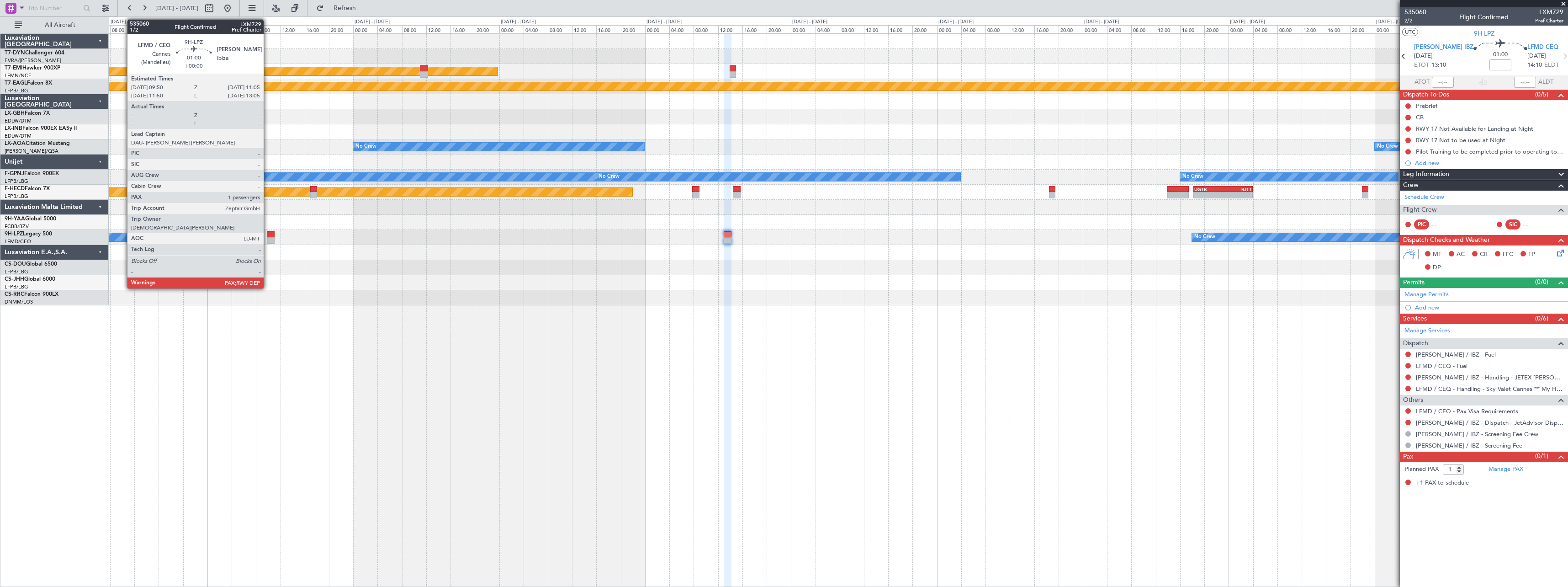
click at [268, 233] on div at bounding box center [270, 234] width 8 height 7
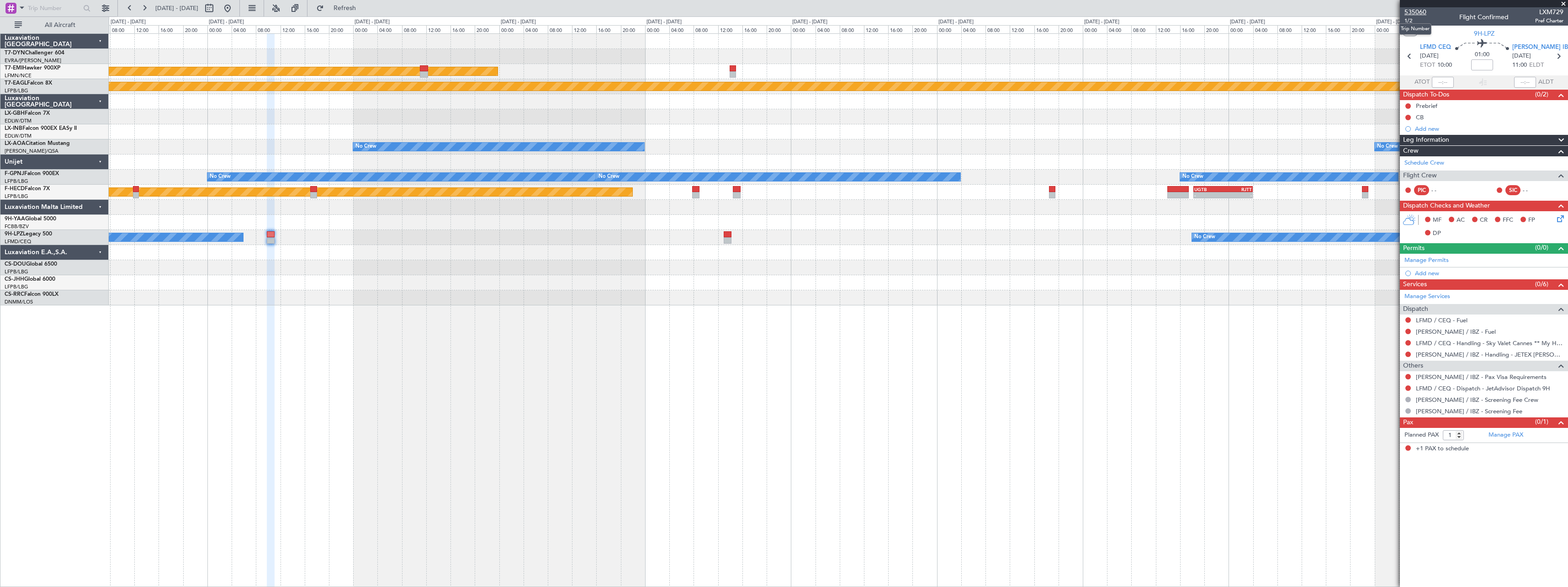
click at [1419, 10] on span "535060" at bounding box center [1415, 12] width 22 height 10
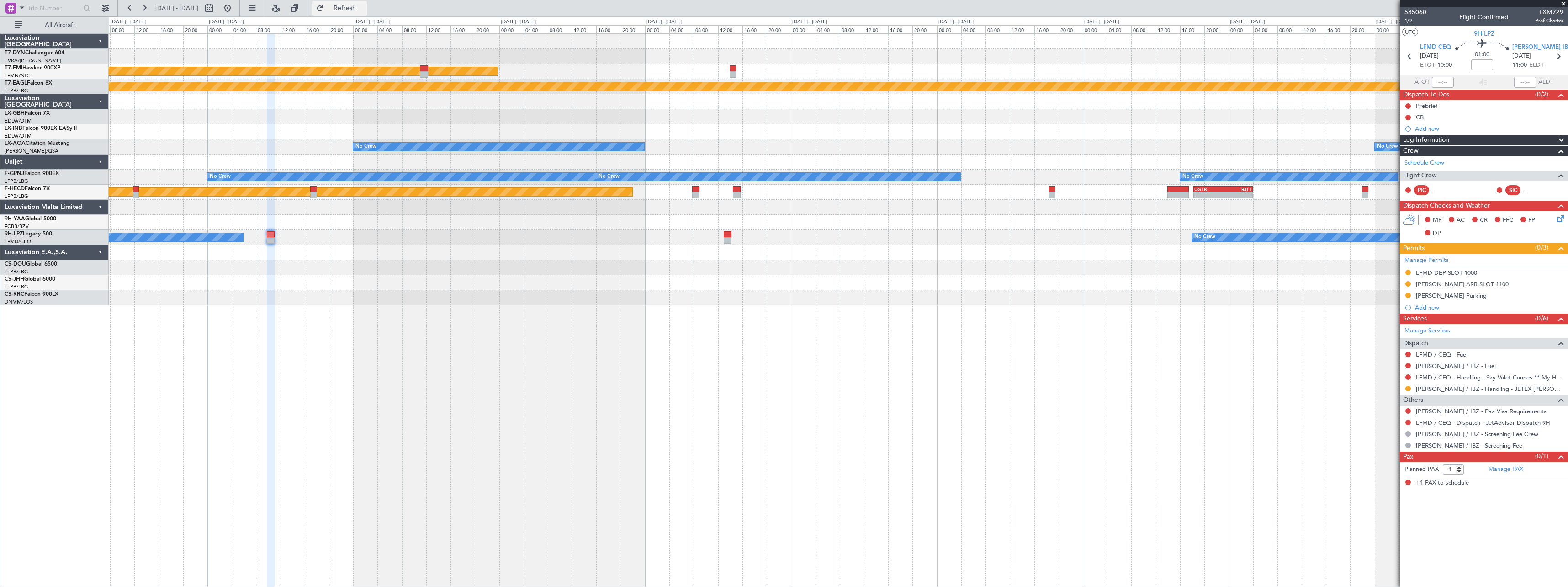
click at [367, 13] on button "Refresh" at bounding box center [339, 8] width 55 height 15
click at [361, 10] on span "Refresh" at bounding box center [344, 8] width 38 height 7
drag, startPoint x: 1431, startPoint y: 11, endPoint x: 1401, endPoint y: 11, distance: 30.0
click at [1401, 11] on div "535060 1/2 Flight Confirmed LXM729 Pref Charter" at bounding box center [1485, 16] width 169 height 19
drag, startPoint x: 1405, startPoint y: 9, endPoint x: 1423, endPoint y: 9, distance: 18.0
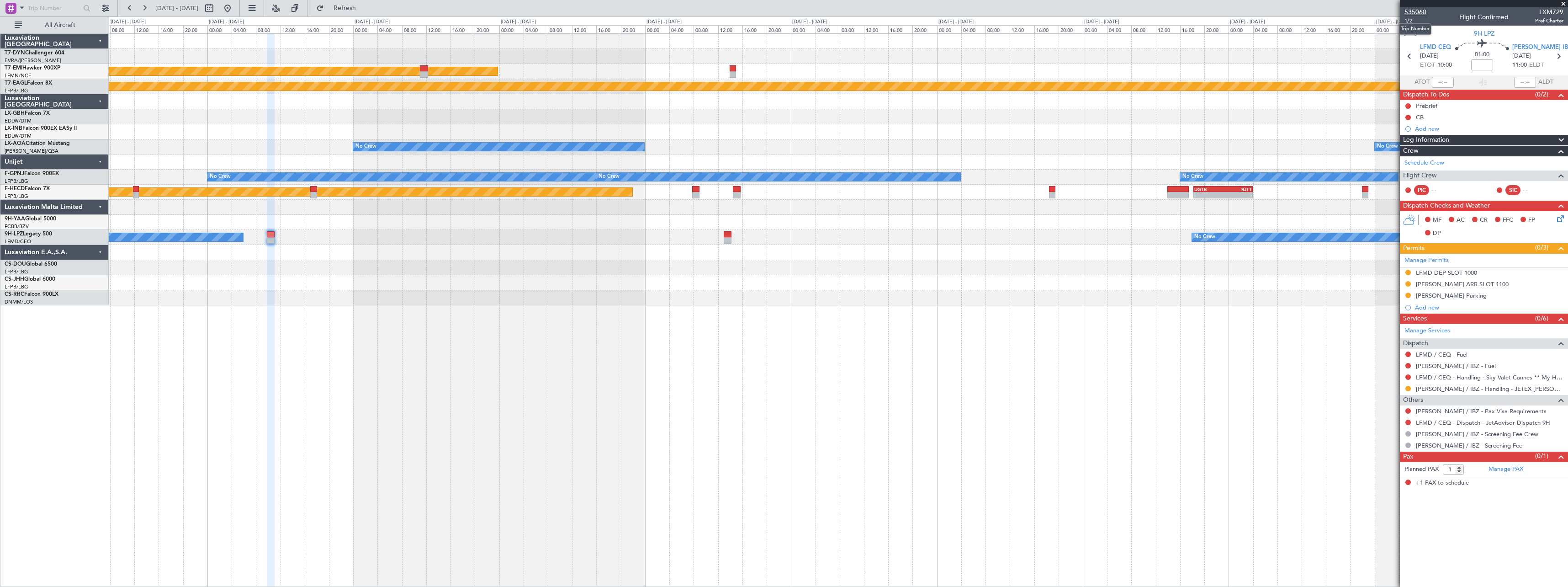
click at [1423, 9] on span "535060" at bounding box center [1415, 12] width 22 height 10
click at [1257, 85] on div "Planned Maint Geneva (Cointrin)" at bounding box center [140, 86] width 2979 height 8
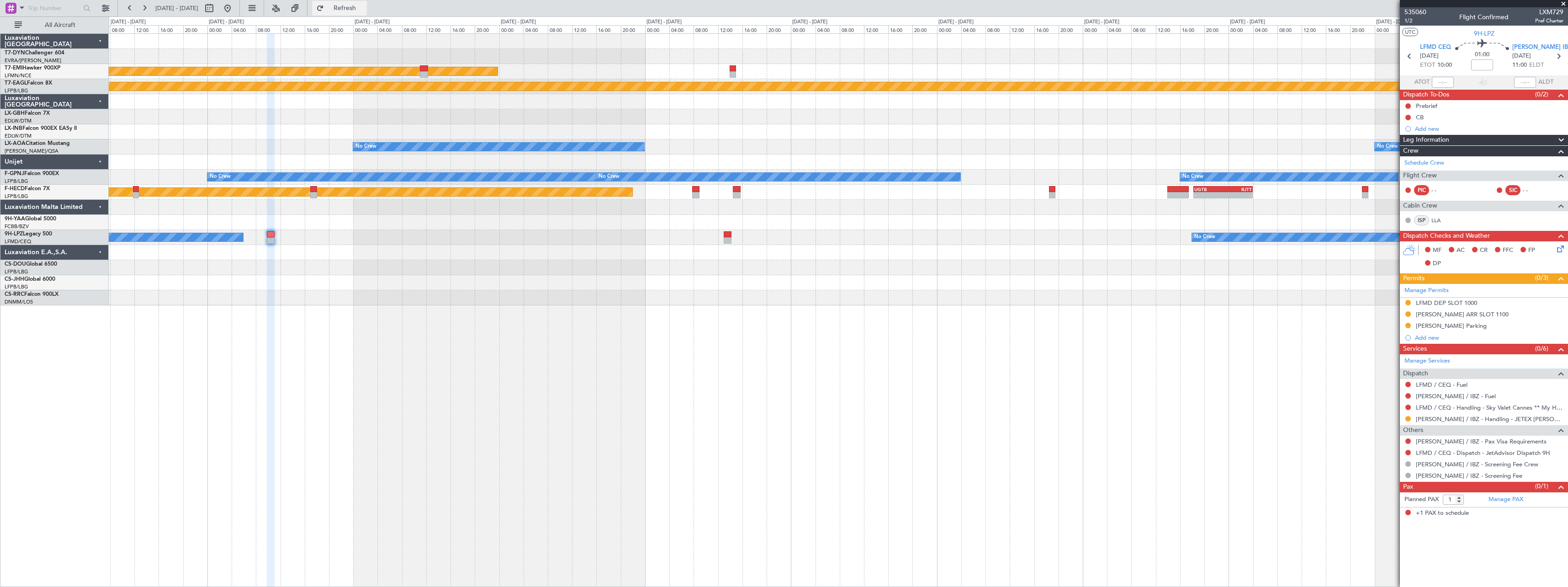
click at [365, 5] on span "Refresh" at bounding box center [344, 8] width 38 height 7
click at [367, 1] on button "Refresh" at bounding box center [339, 8] width 55 height 15
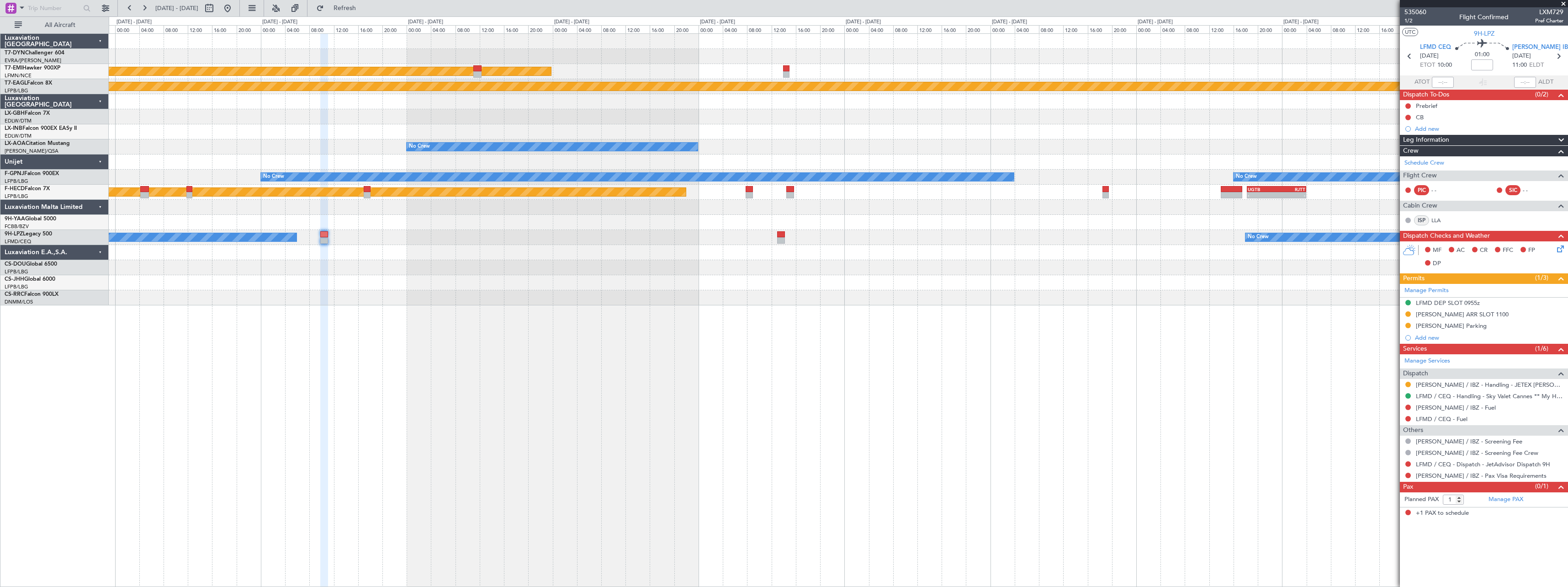
click at [900, 120] on div at bounding box center [838, 116] width 1459 height 15
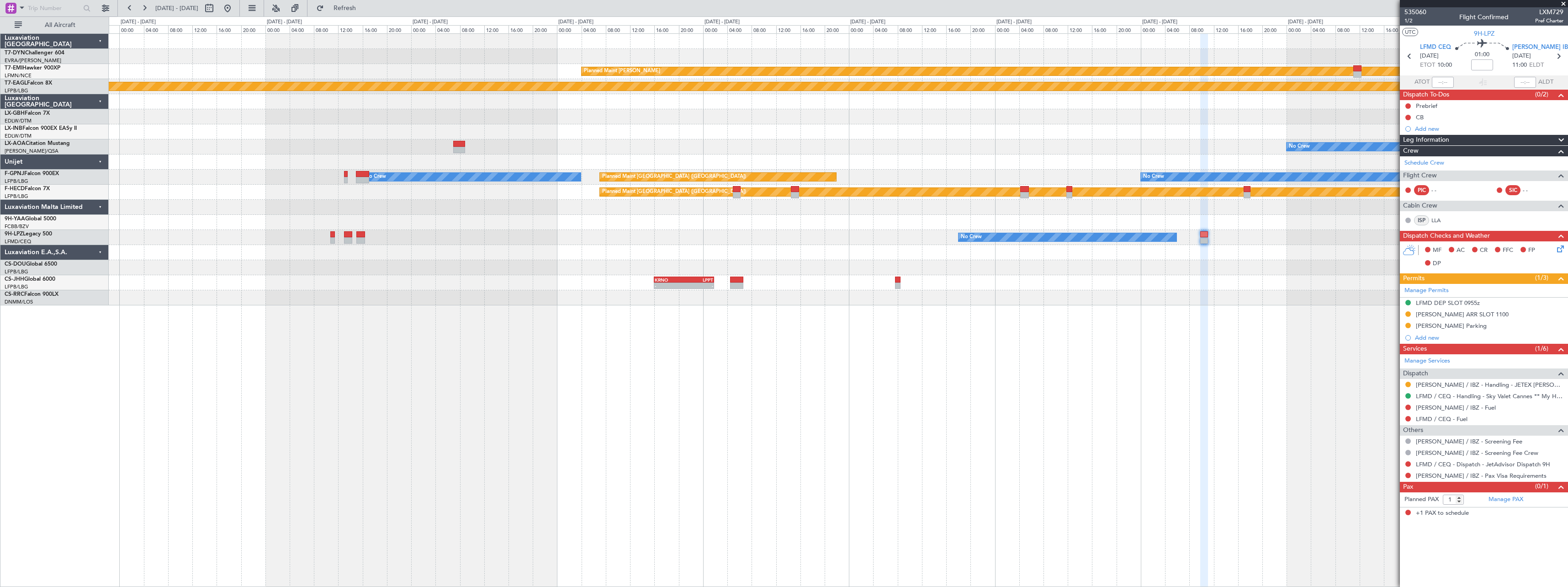
click at [857, 100] on div "Planned Maint [PERSON_NAME] Planned Maint Geneva ([GEOGRAPHIC_DATA]) No Crew No…" at bounding box center [838, 170] width 1459 height 271
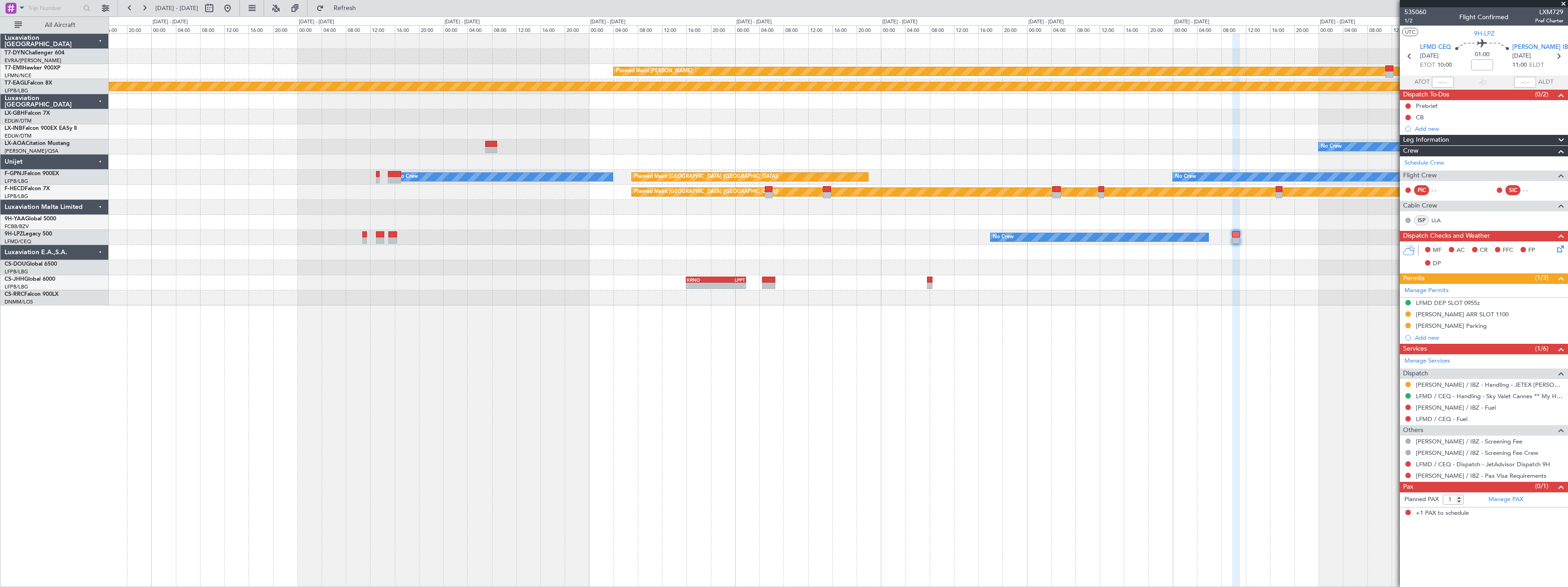
click at [867, 117] on div at bounding box center [838, 116] width 1459 height 15
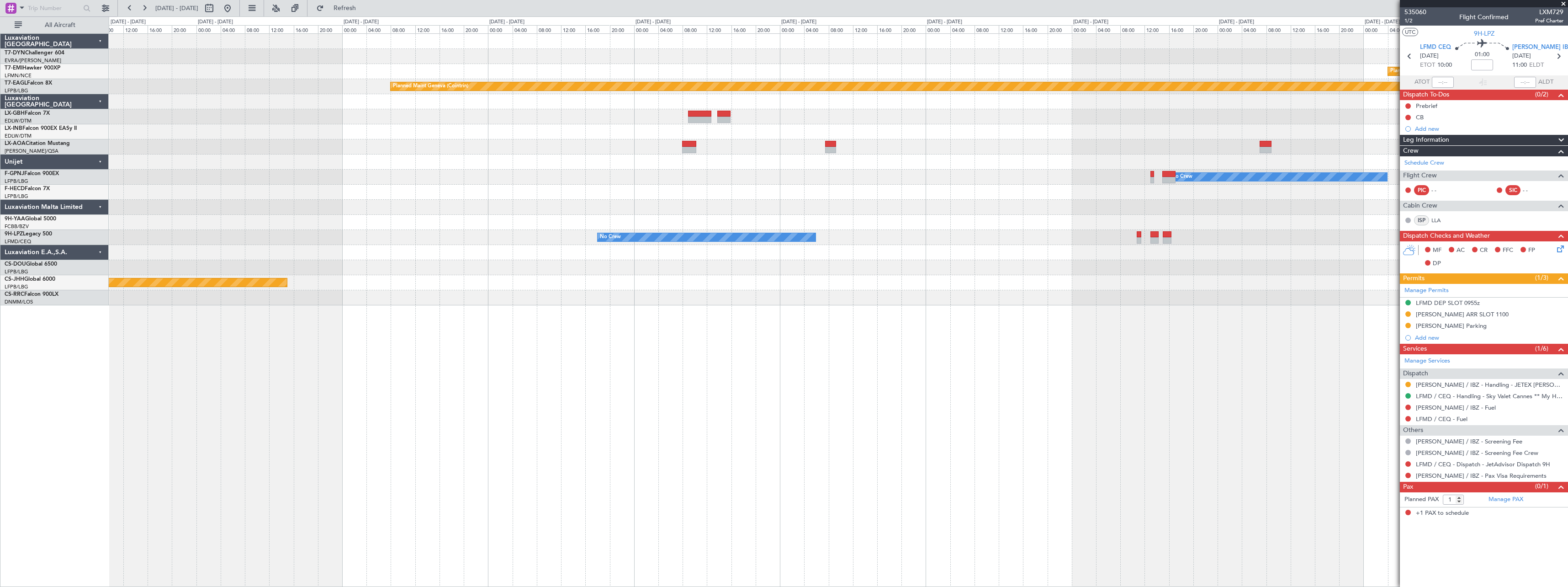
click at [673, 166] on div "Planned Maint [PERSON_NAME] Planned Maint Geneva ([GEOGRAPHIC_DATA]) Planned Ma…" at bounding box center [838, 170] width 1459 height 271
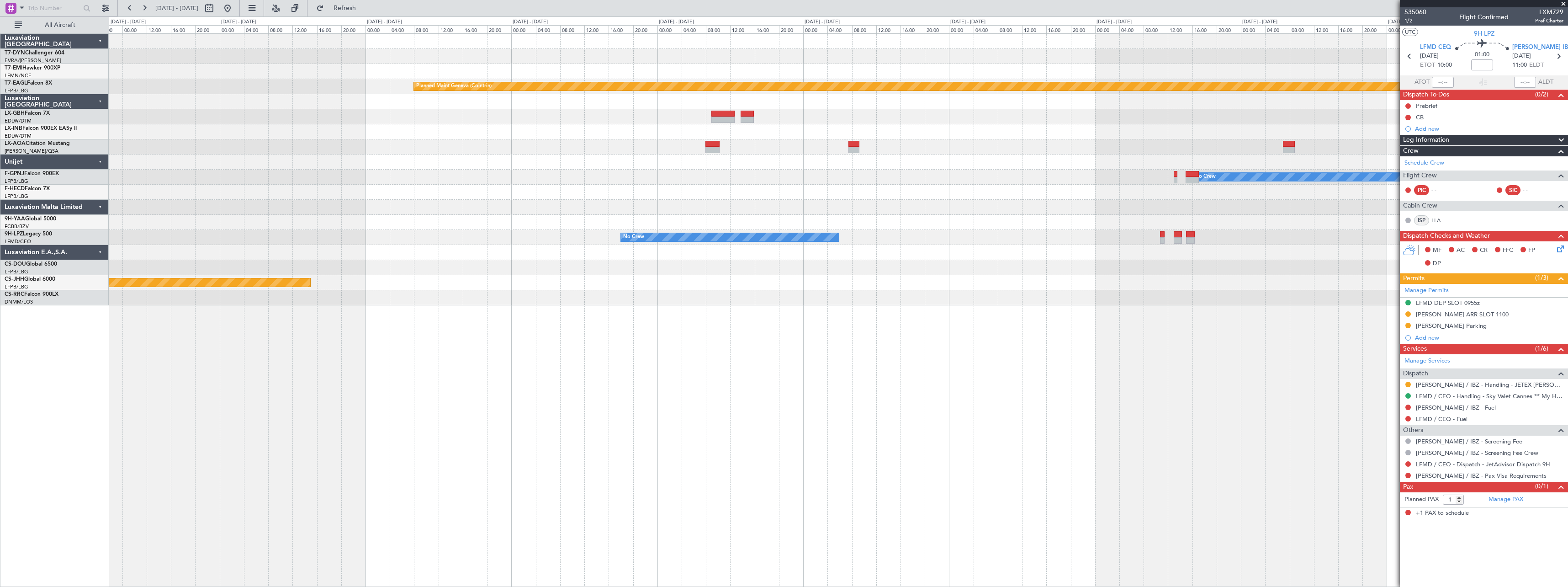
click at [731, 163] on div at bounding box center [838, 162] width 1459 height 15
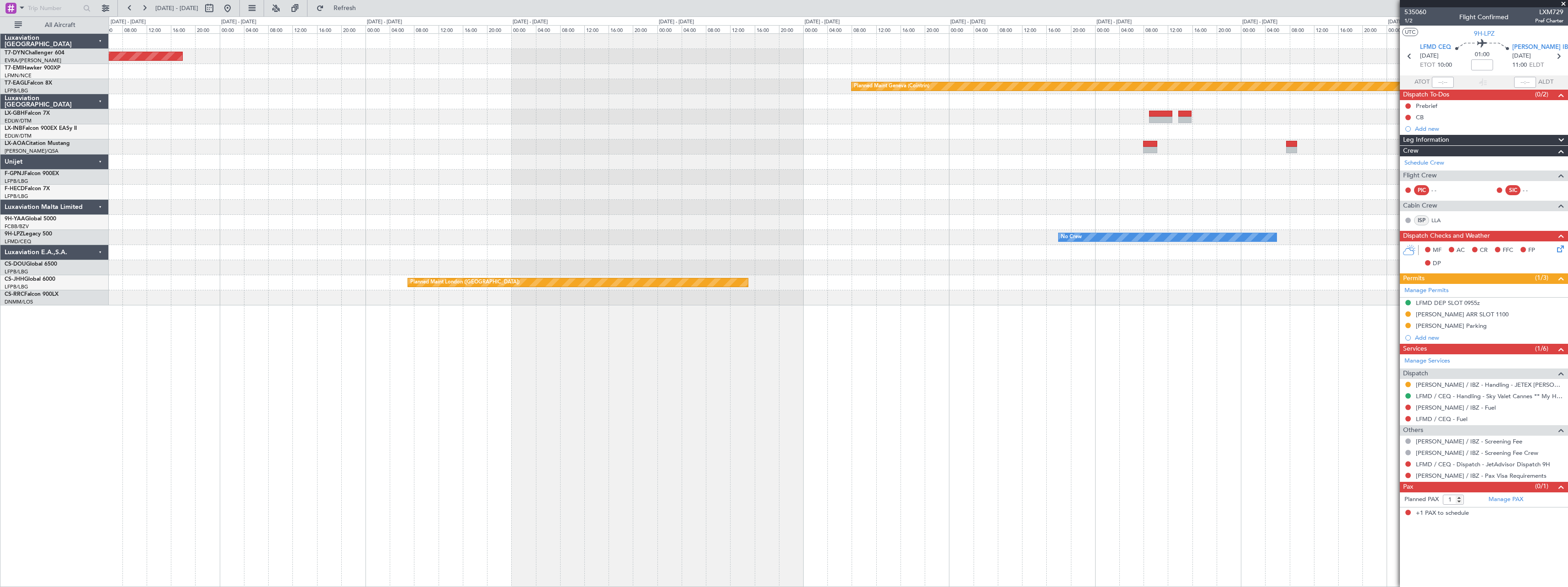
click at [636, 145] on div "Planned Maint [GEOGRAPHIC_DATA]-[GEOGRAPHIC_DATA] Planned Maint [PERSON_NAME] P…" at bounding box center [838, 170] width 1459 height 271
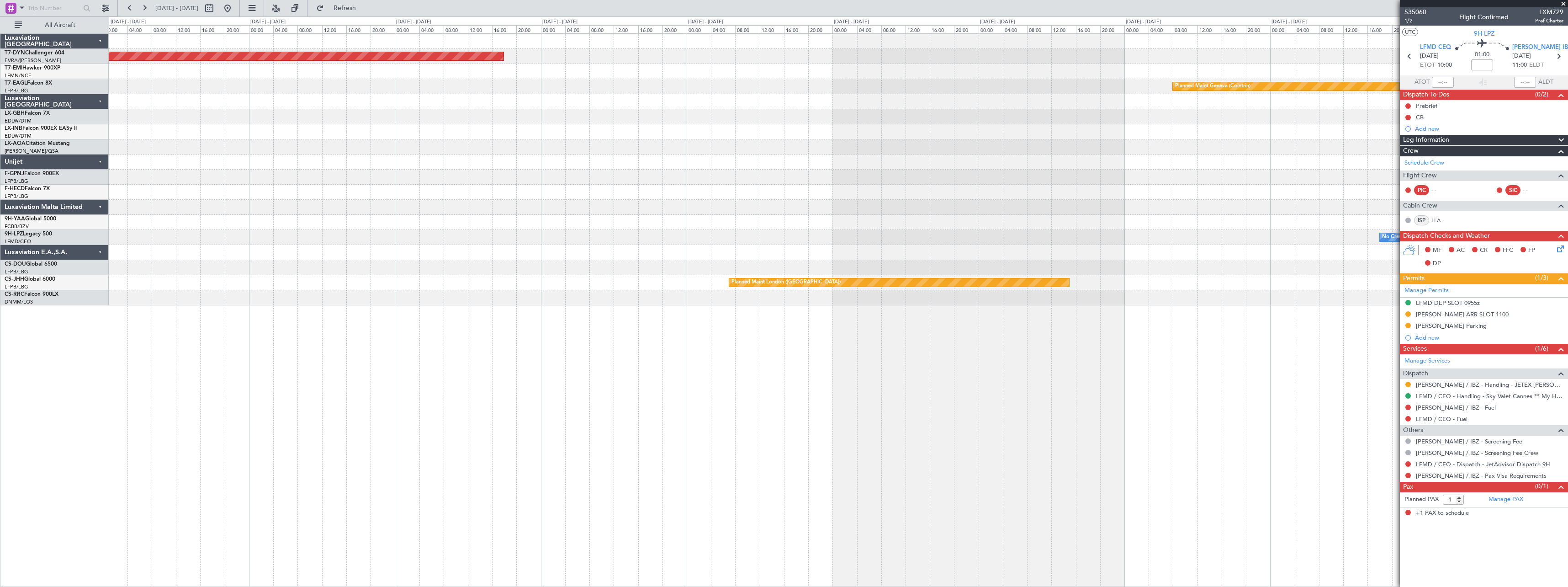
click at [702, 108] on div "Planned Maint [GEOGRAPHIC_DATA]-[GEOGRAPHIC_DATA] Planned Maint Geneva ([GEOGRA…" at bounding box center [838, 170] width 1459 height 271
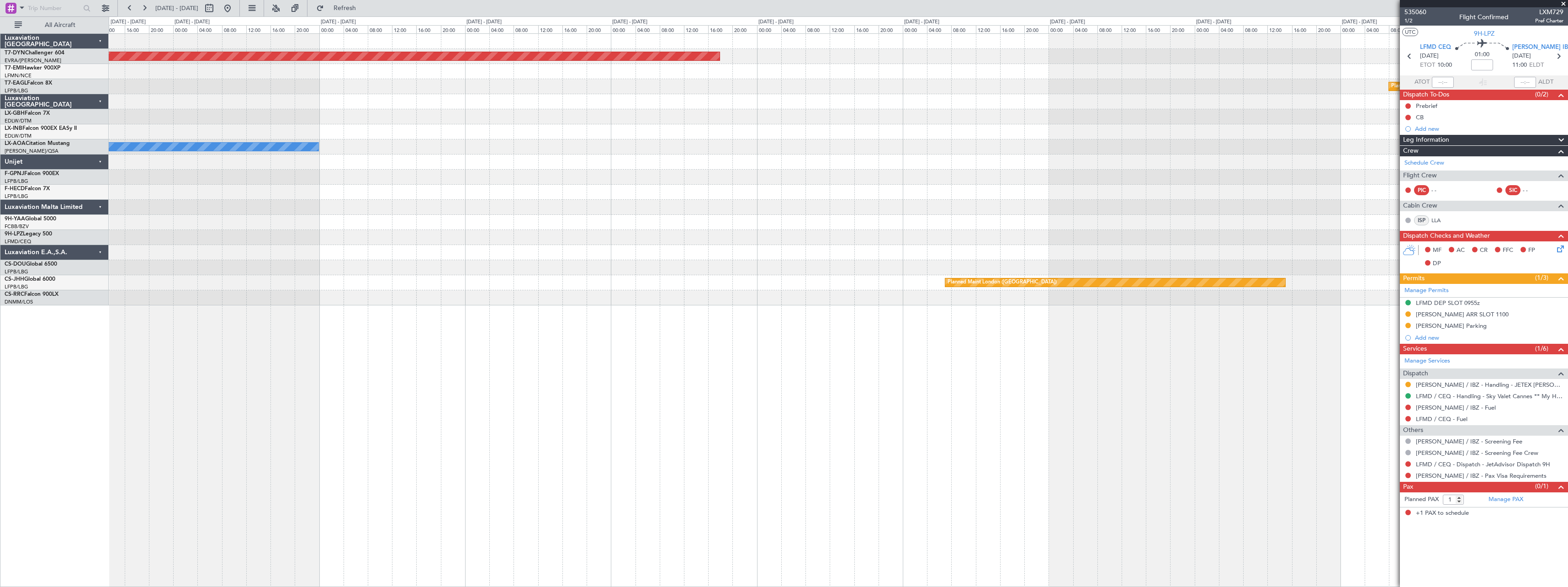
click at [753, 73] on div "Planned Maint [GEOGRAPHIC_DATA]-[GEOGRAPHIC_DATA] Planned Maint Geneva ([GEOGRA…" at bounding box center [838, 170] width 1459 height 271
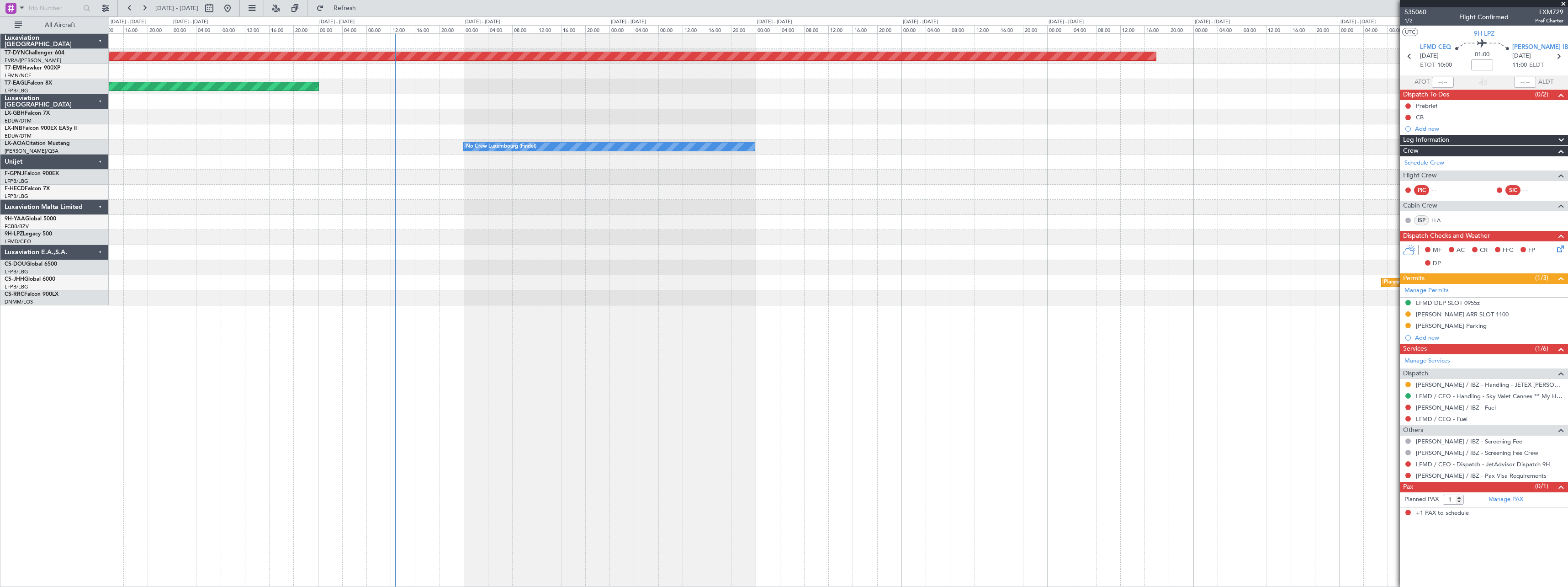
click at [605, 51] on div "Planned Maint [GEOGRAPHIC_DATA]-[GEOGRAPHIC_DATA]" at bounding box center [838, 56] width 1459 height 15
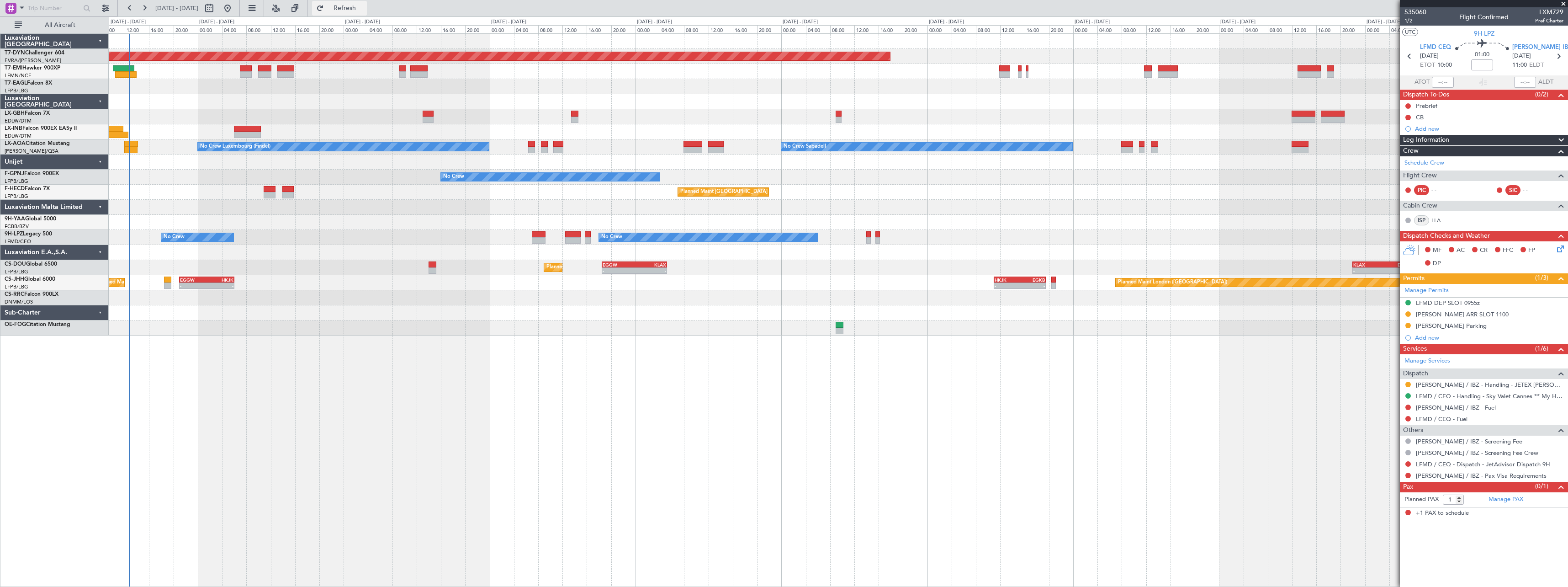
click at [353, 6] on button "Refresh" at bounding box center [339, 8] width 55 height 15
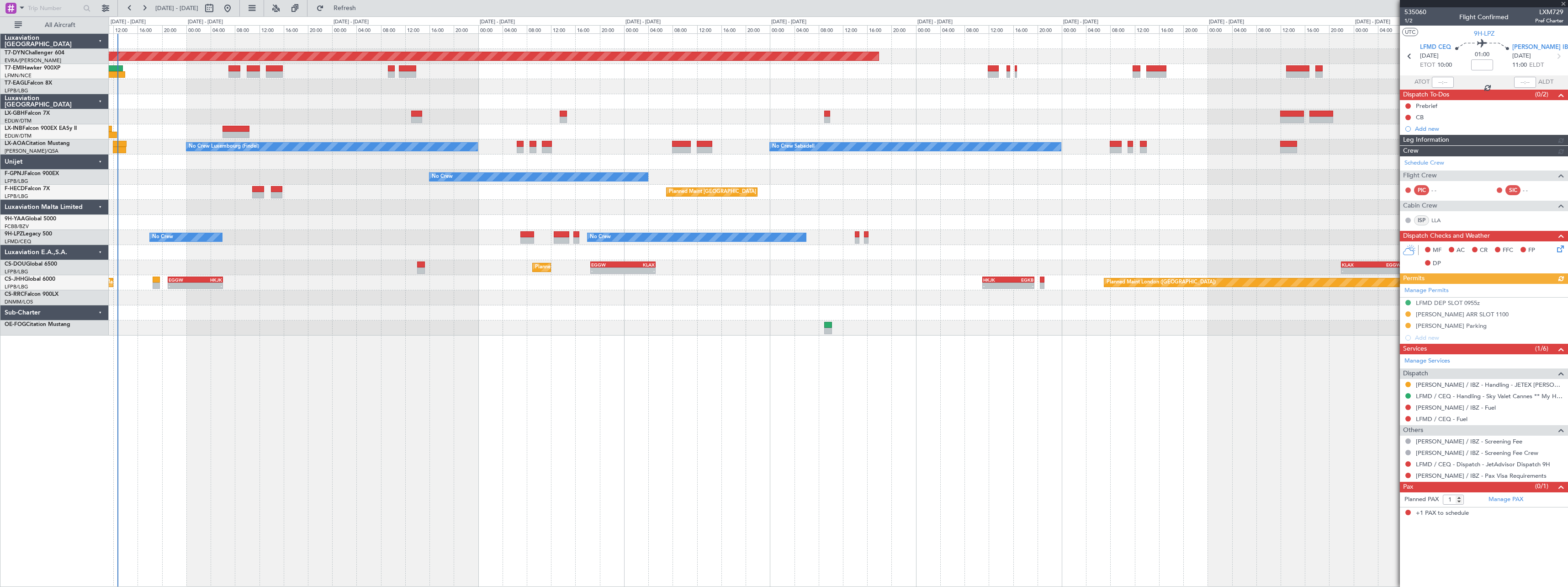
click at [313, 75] on div at bounding box center [838, 71] width 1459 height 15
click at [364, 14] on button "Refresh" at bounding box center [339, 8] width 55 height 15
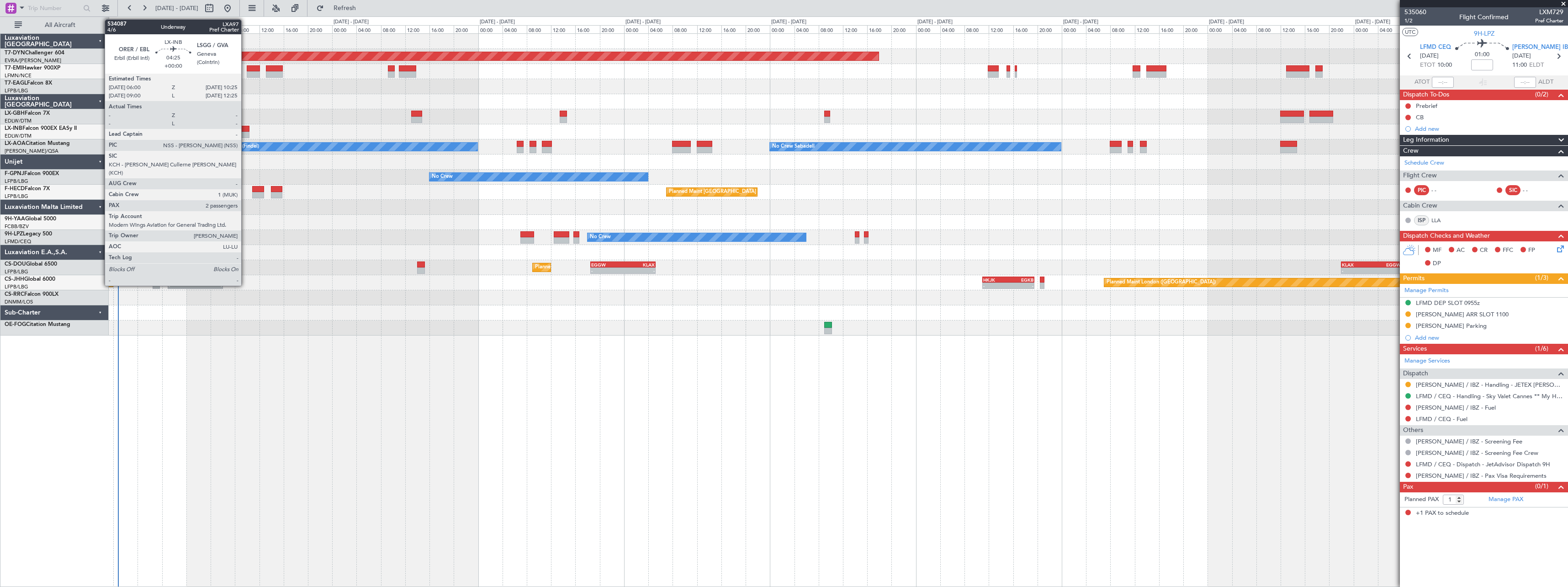
click at [245, 131] on div at bounding box center [236, 134] width 27 height 7
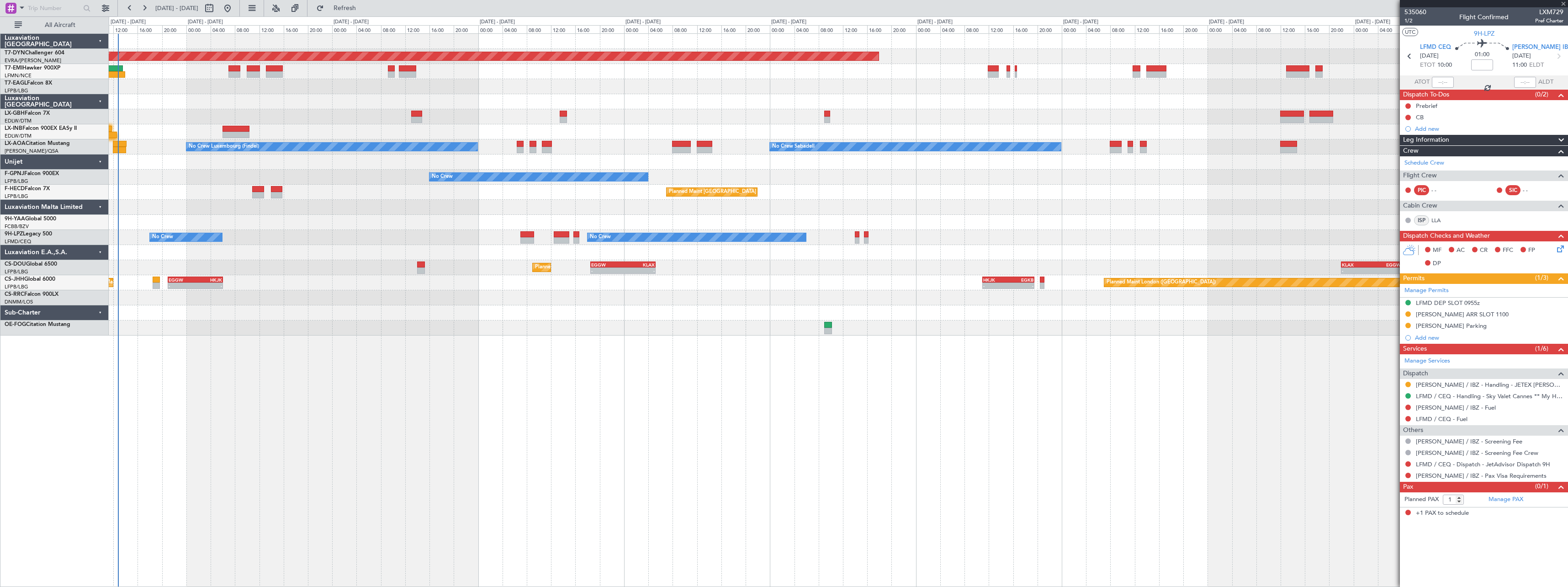
type input "2"
